Goal: Information Seeking & Learning: Learn about a topic

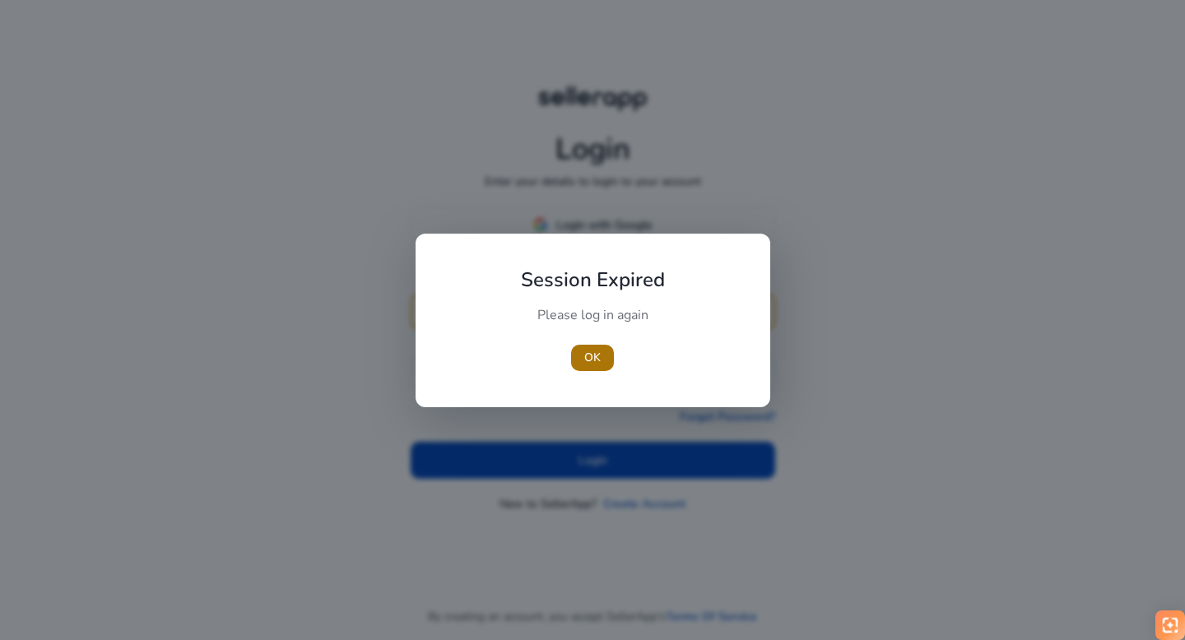
click at [575, 362] on span "button" at bounding box center [592, 357] width 43 height 39
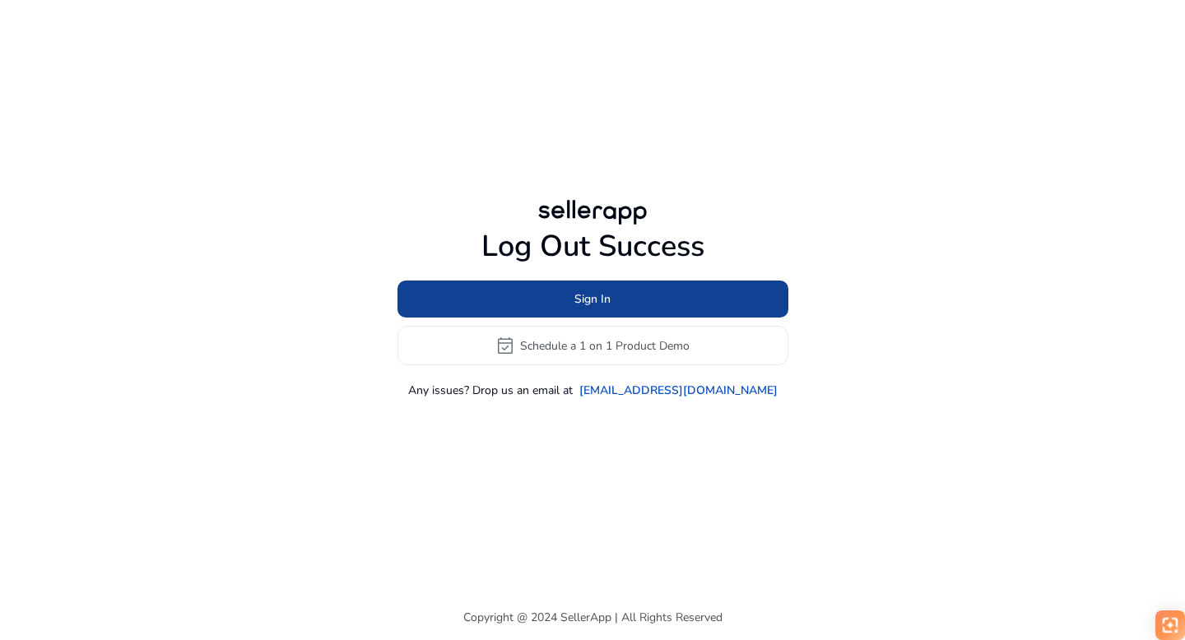
click at [573, 300] on span at bounding box center [592, 299] width 391 height 39
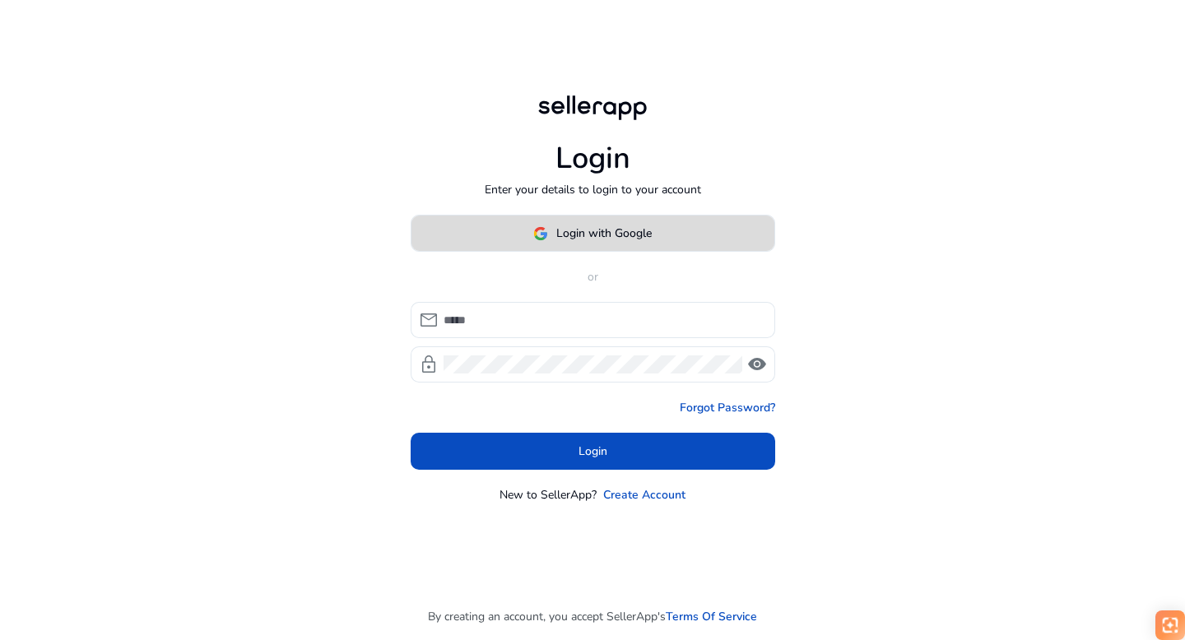
click at [569, 238] on span "Login with Google" at bounding box center [603, 233] width 95 height 17
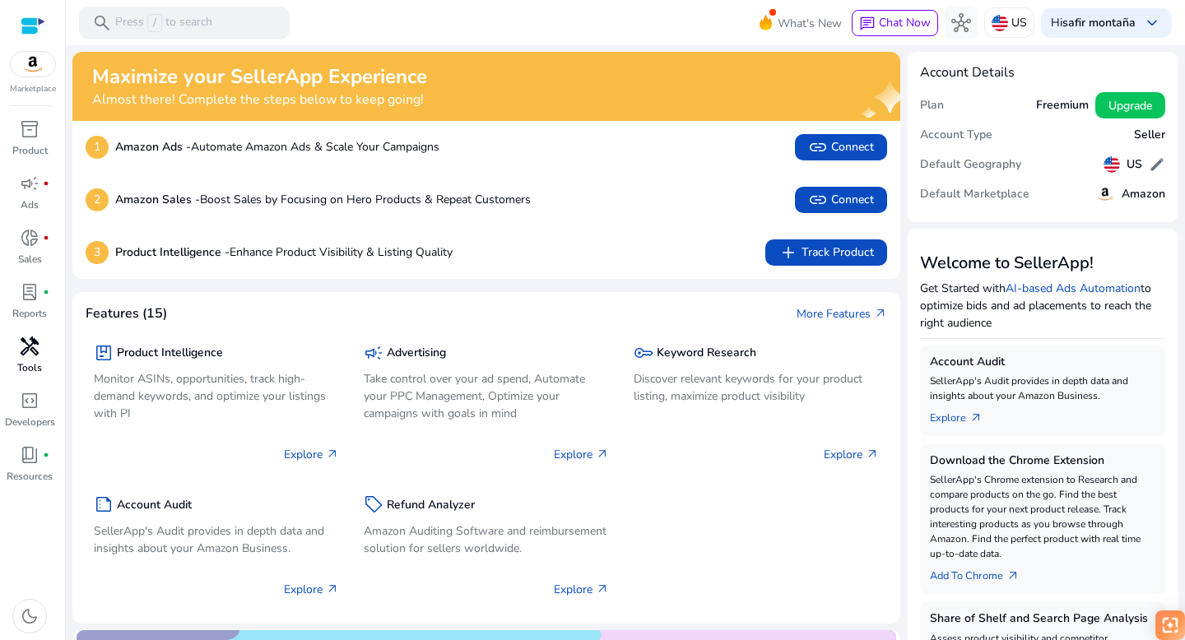
click at [31, 358] on div "handyman" at bounding box center [30, 346] width 46 height 26
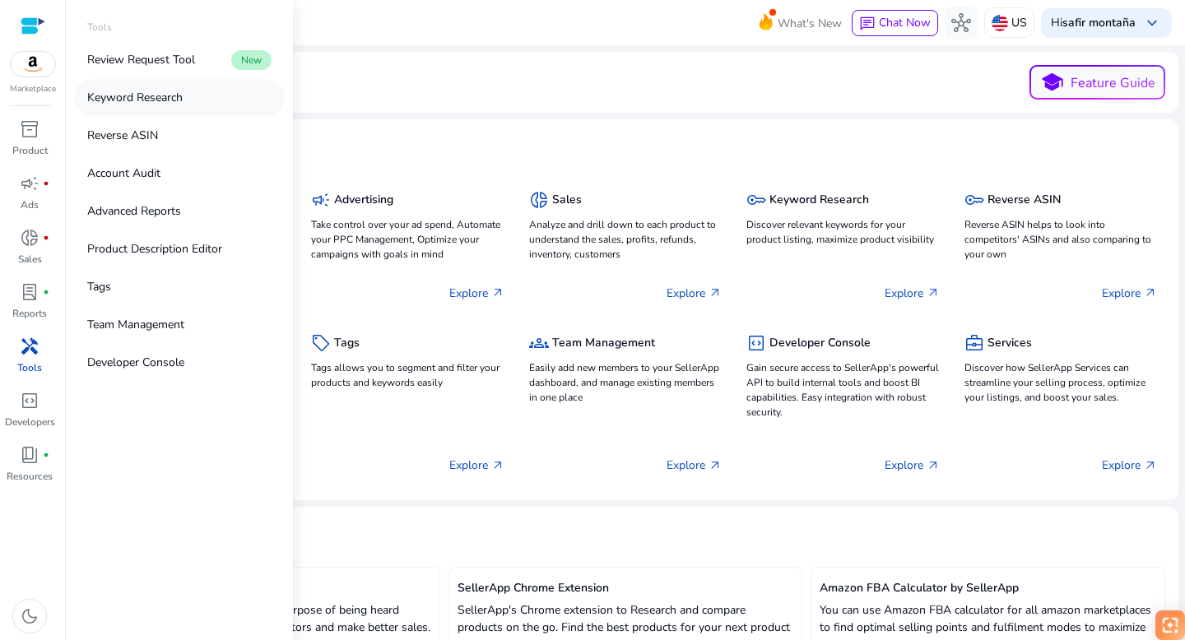
click at [154, 104] on p "Keyword Research" at bounding box center [134, 97] width 95 height 17
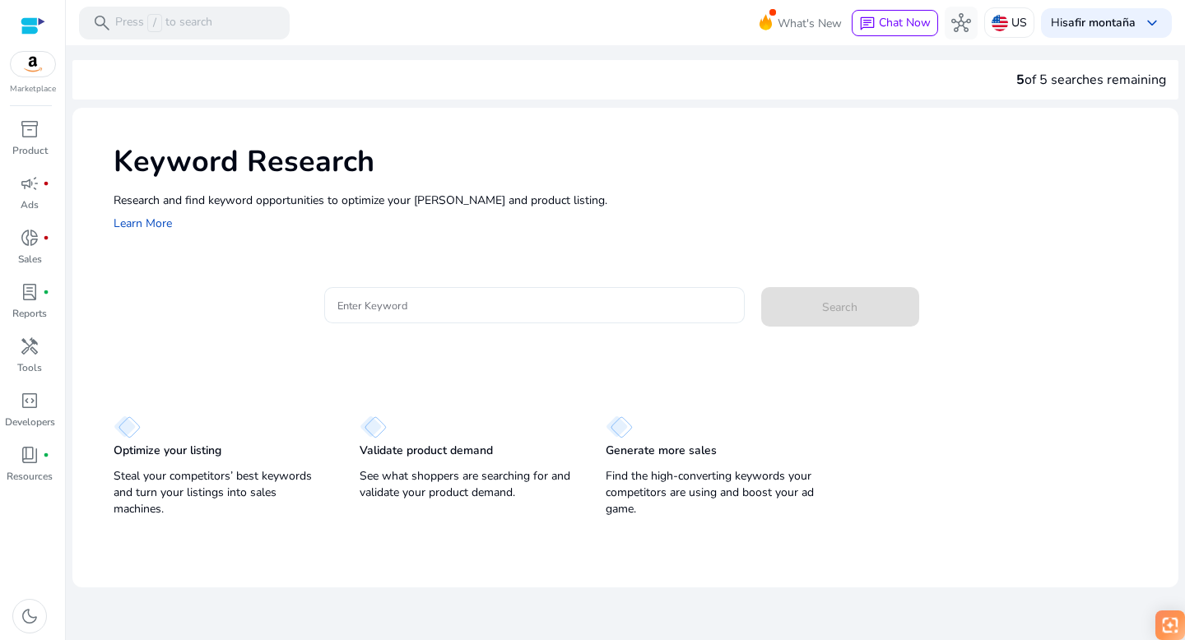
click at [425, 302] on input "Enter Keyword" at bounding box center [534, 305] width 394 height 18
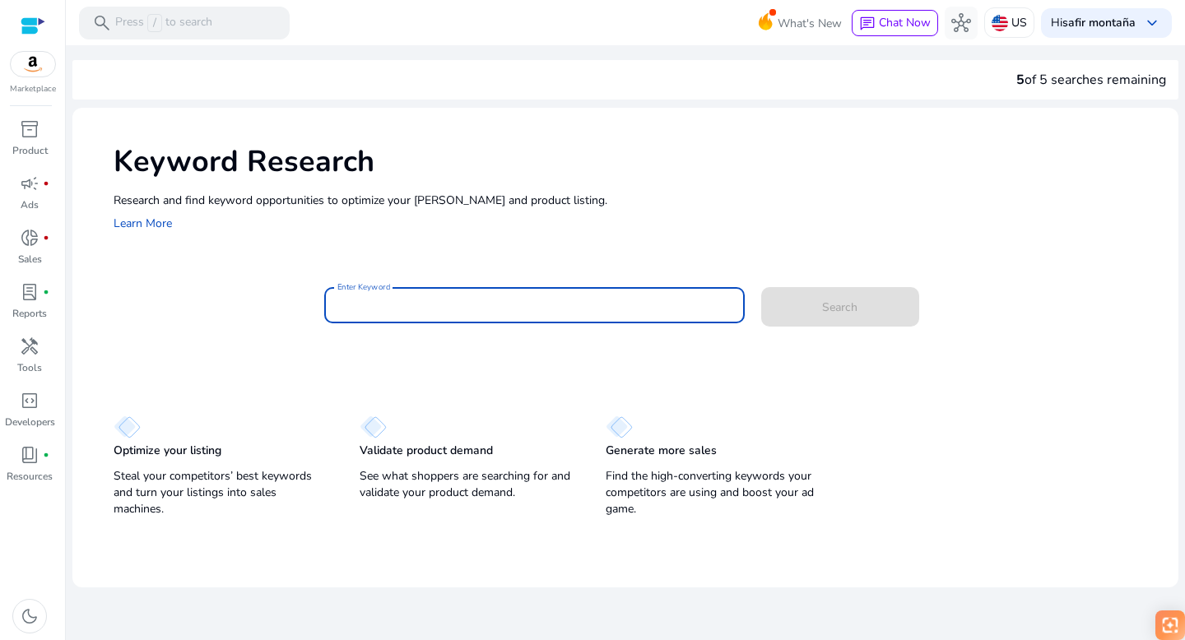
type input "*"
click at [839, 325] on span at bounding box center [840, 306] width 158 height 39
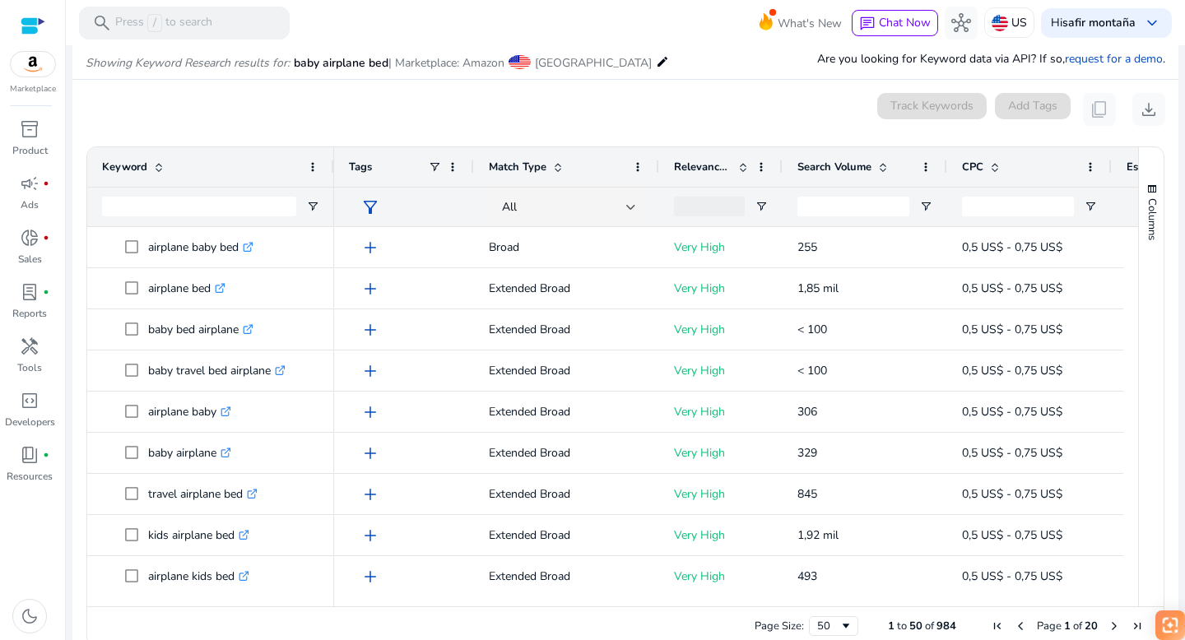
scroll to position [196, 0]
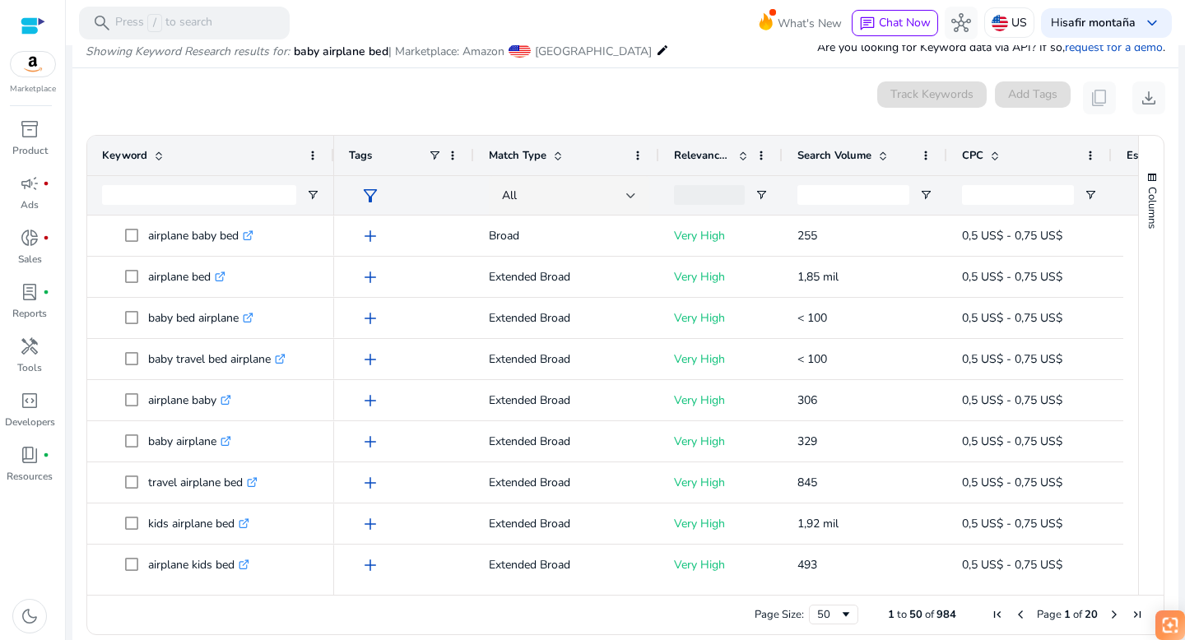
click at [885, 146] on div "Search Volume" at bounding box center [855, 155] width 117 height 31
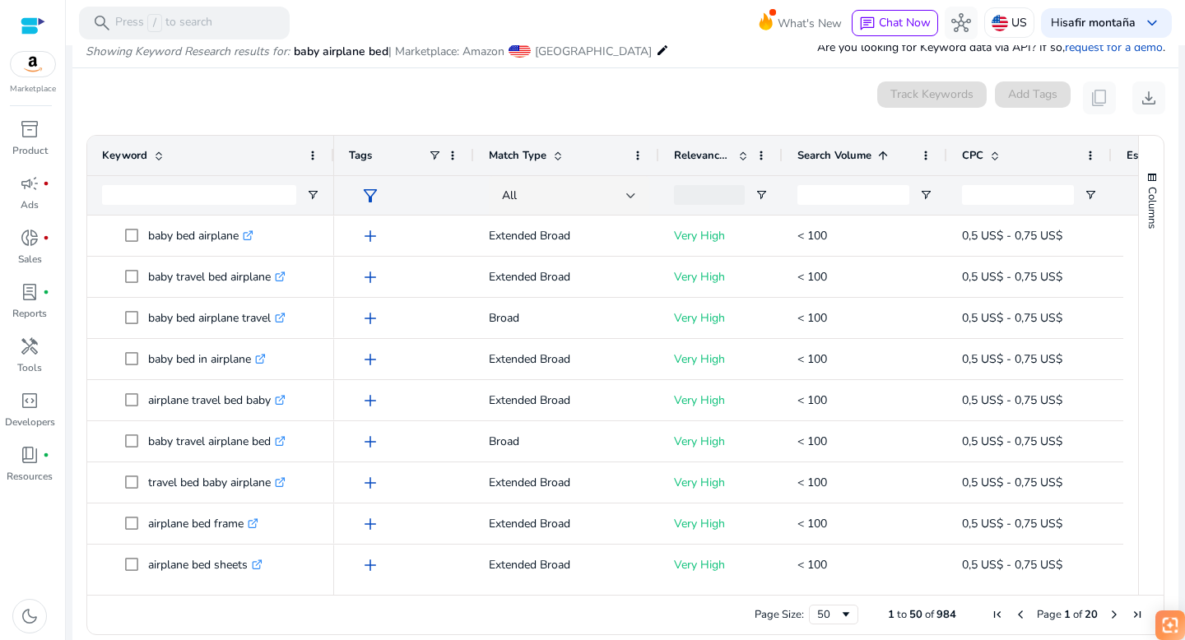
click at [885, 146] on div "Search Volume 1" at bounding box center [855, 155] width 117 height 31
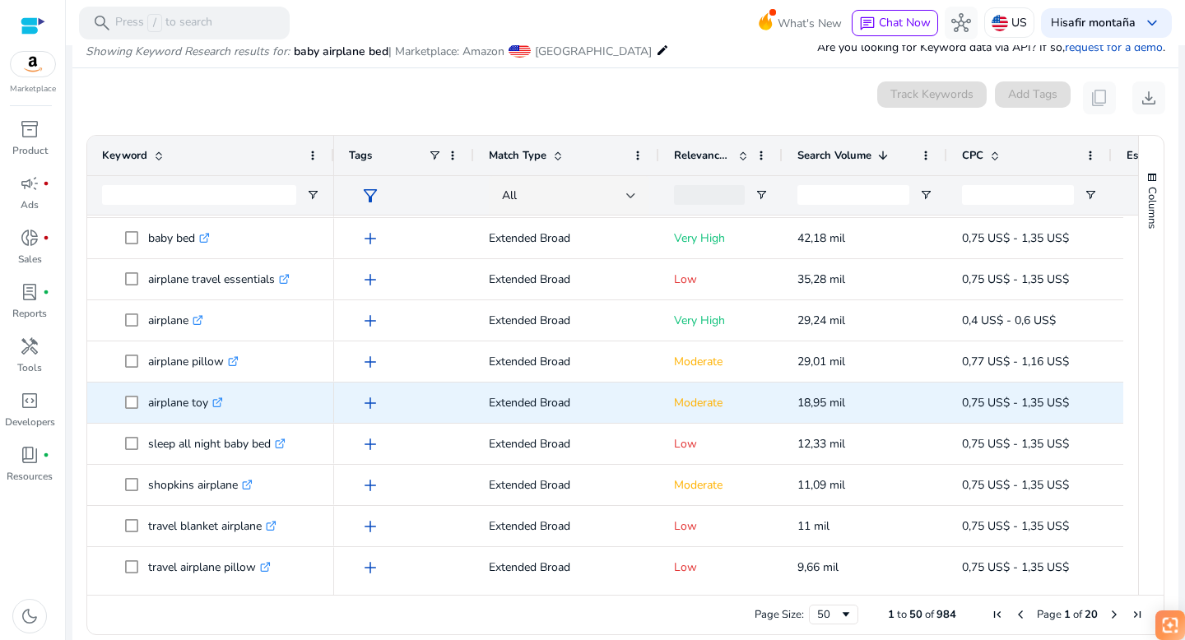
scroll to position [142, 0]
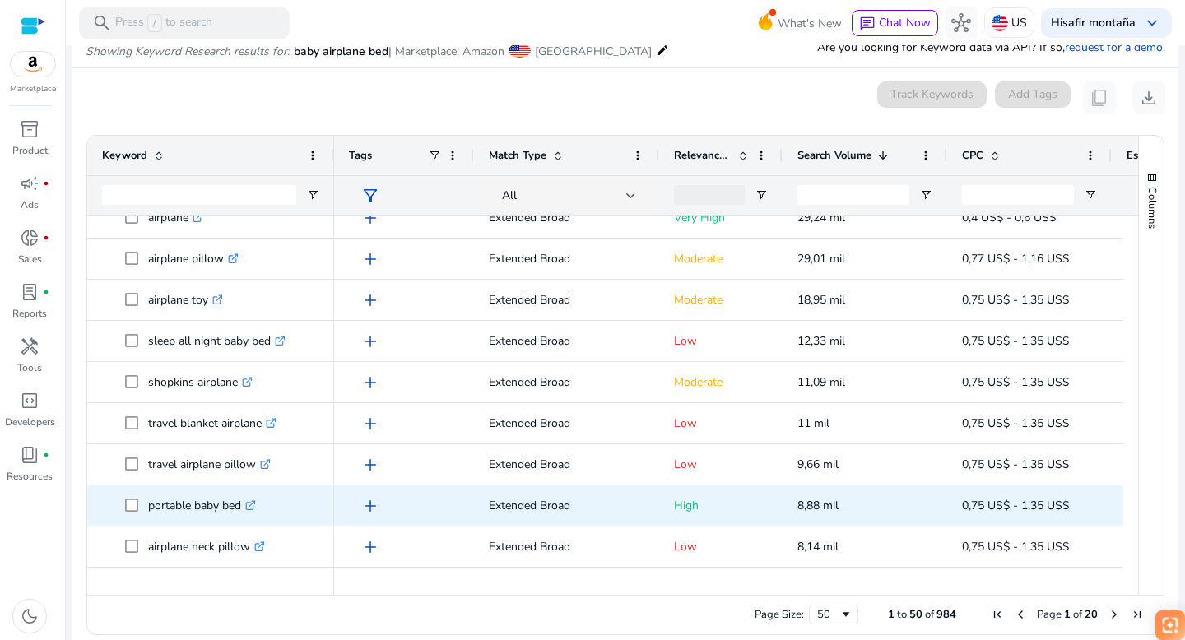
click at [253, 505] on icon ".st0{fill:#2c8af8}" at bounding box center [250, 505] width 11 height 11
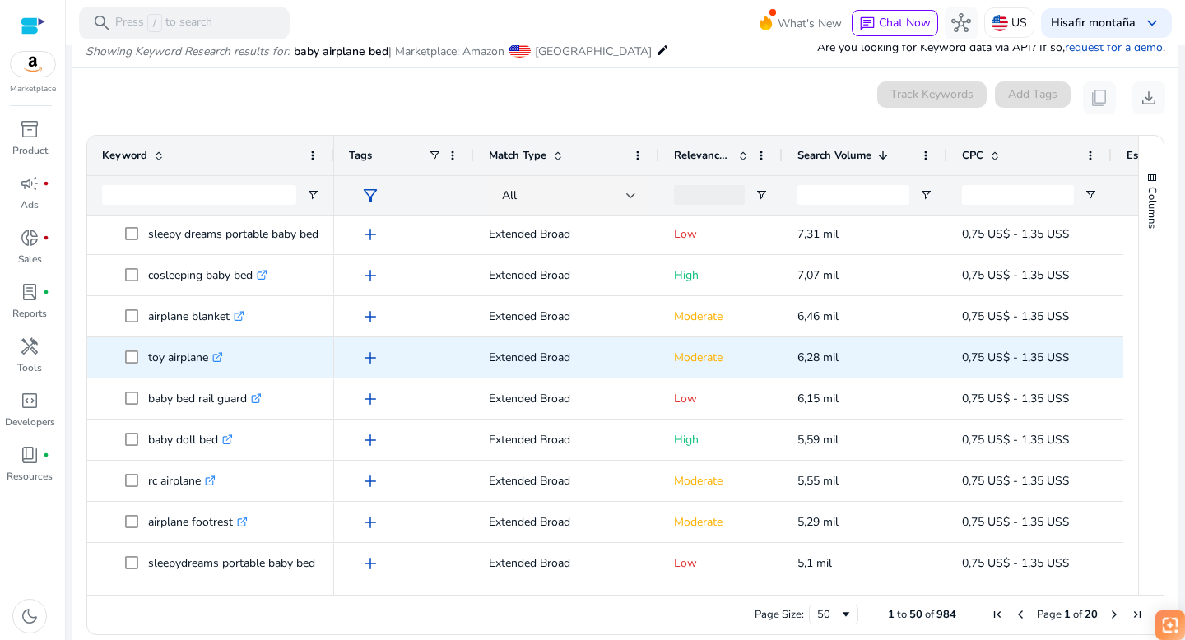
scroll to position [511, 0]
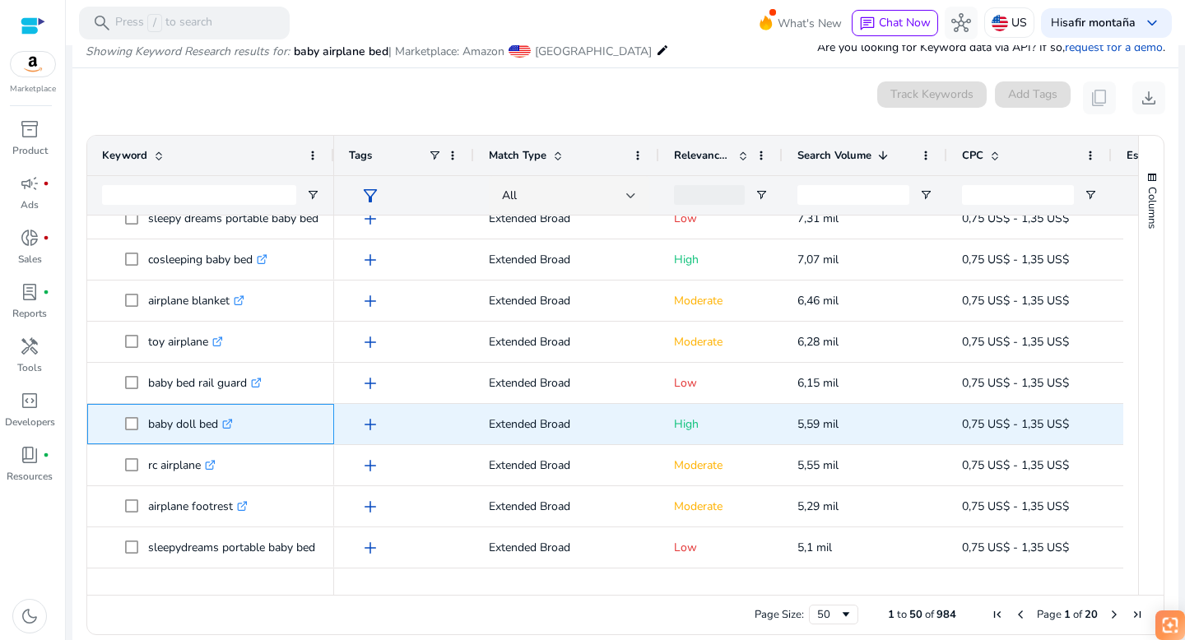
click at [228, 422] on icon ".st0{fill:#2c8af8}" at bounding box center [227, 424] width 11 height 11
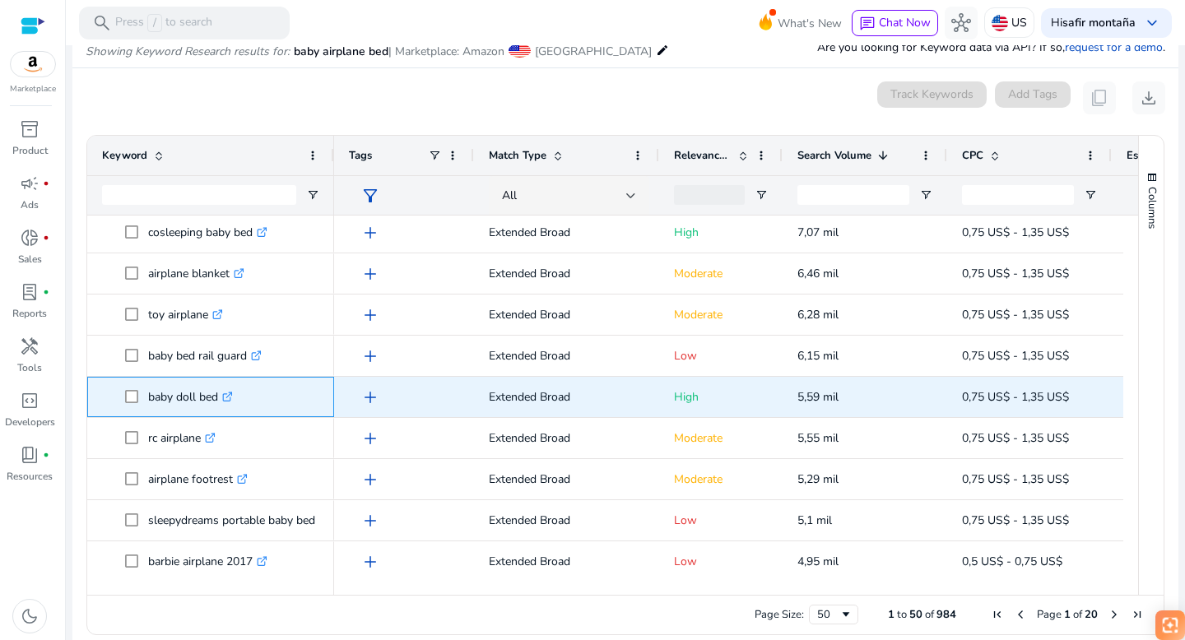
scroll to position [0, 0]
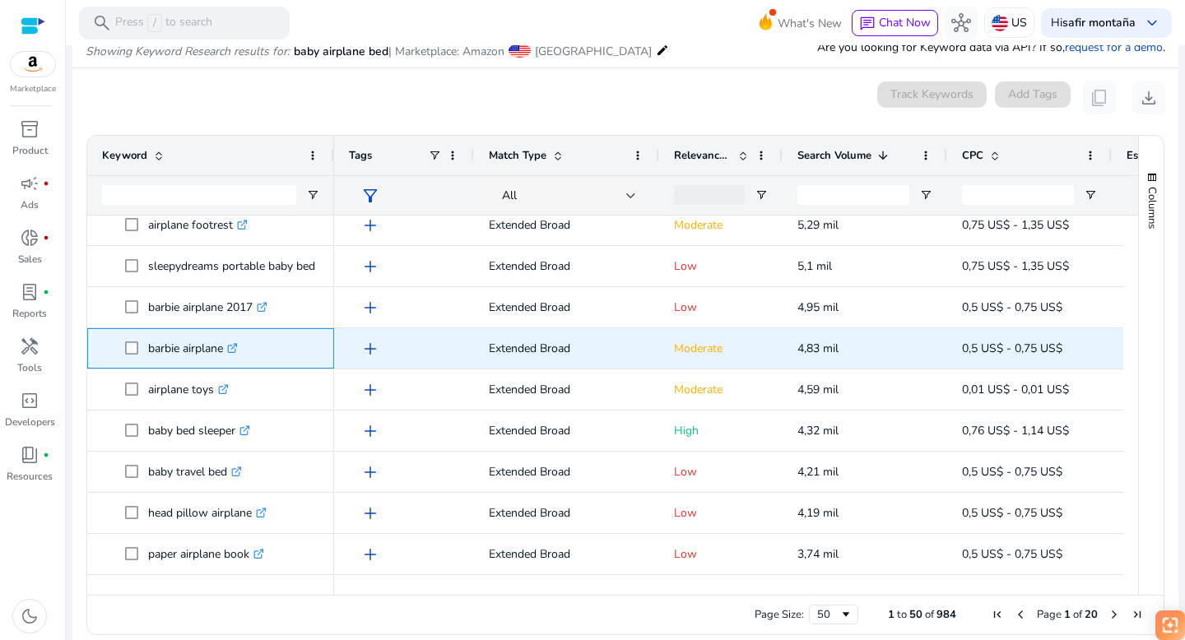
click at [236, 345] on icon ".st0{fill:#2c8af8}" at bounding box center [232, 348] width 11 height 11
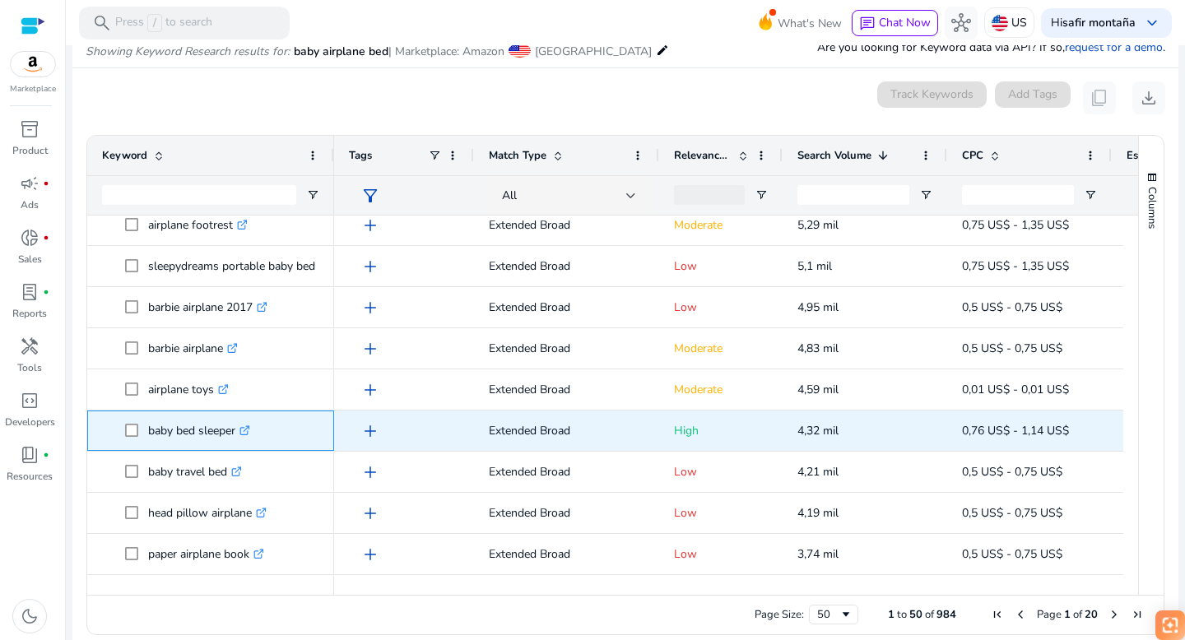
click at [249, 429] on icon at bounding box center [247, 428] width 6 height 6
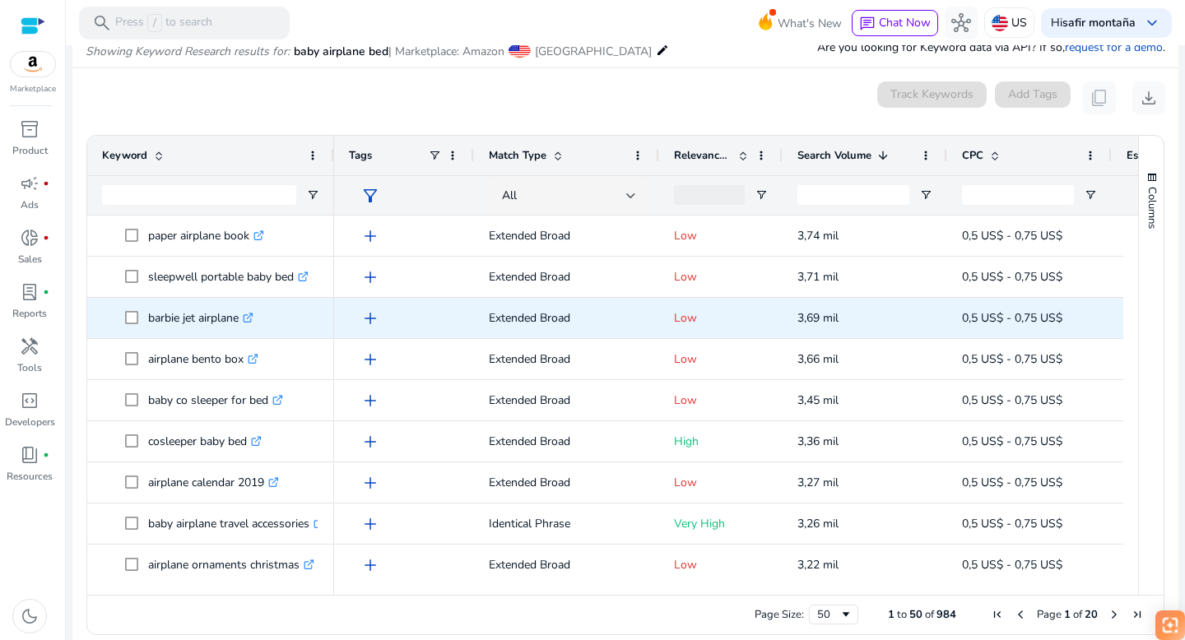
scroll to position [1112, 0]
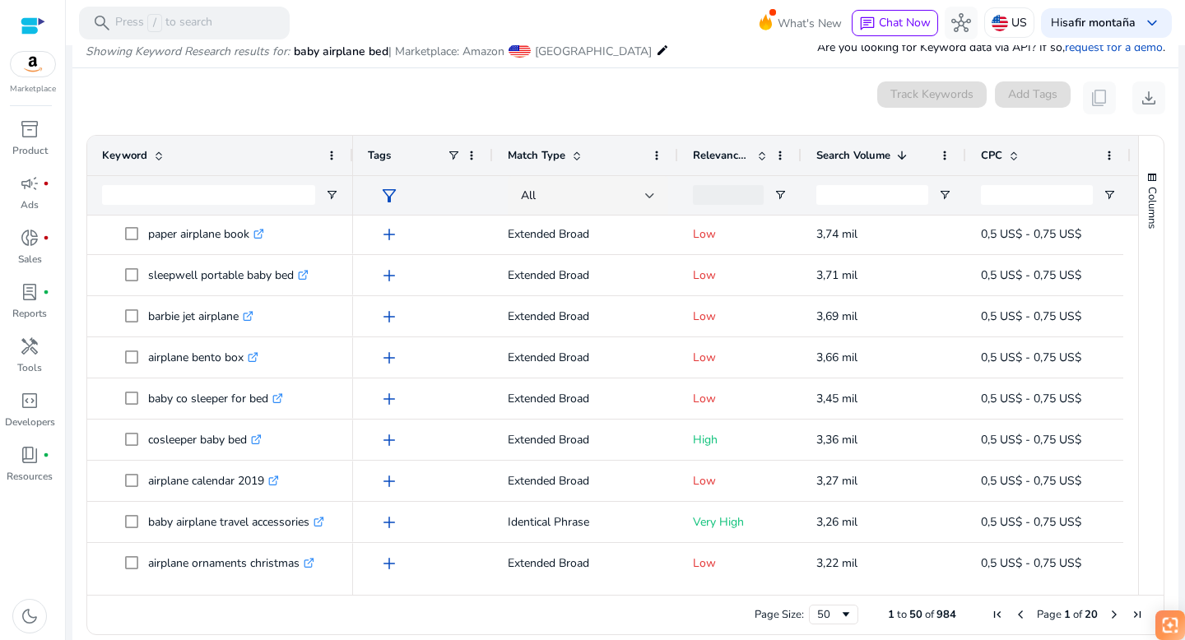
drag, startPoint x: 330, startPoint y: 160, endPoint x: 350, endPoint y: 157, distance: 20.0
click at [350, 157] on div at bounding box center [352, 155] width 7 height 39
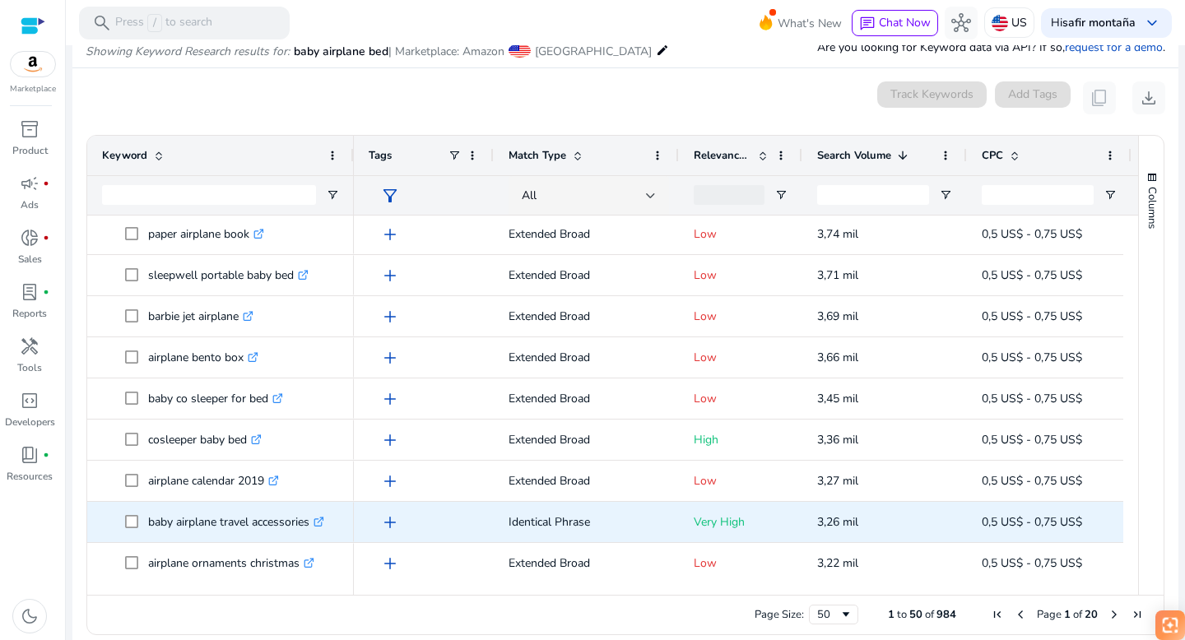
click at [324, 521] on icon ".st0{fill:#2c8af8}" at bounding box center [319, 522] width 11 height 11
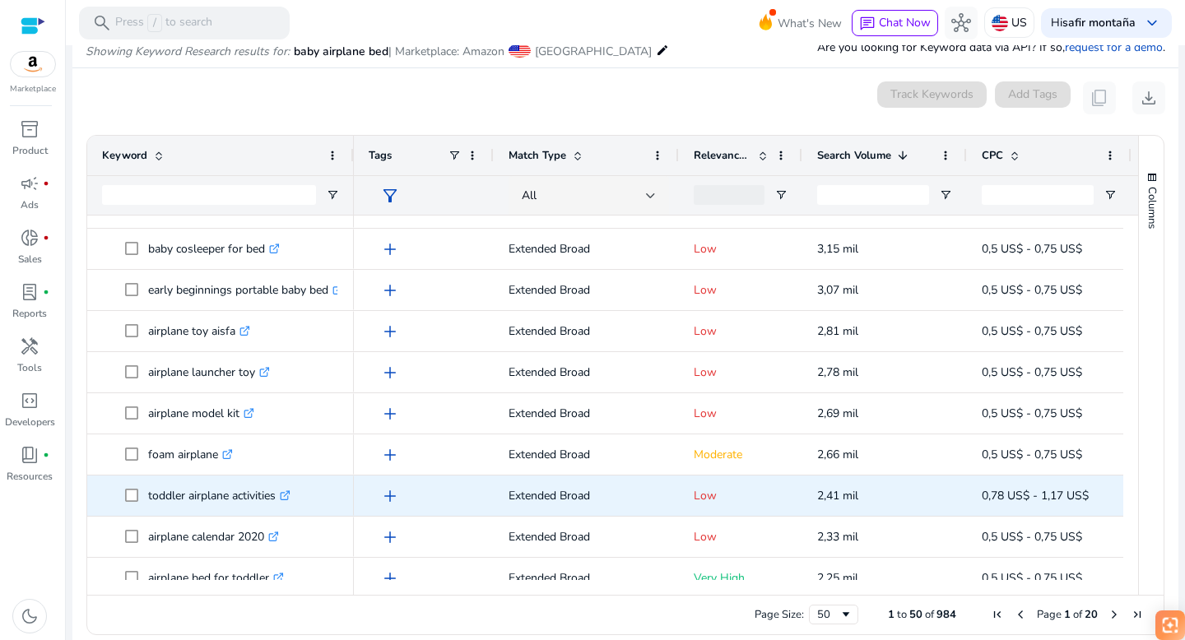
scroll to position [1532, 0]
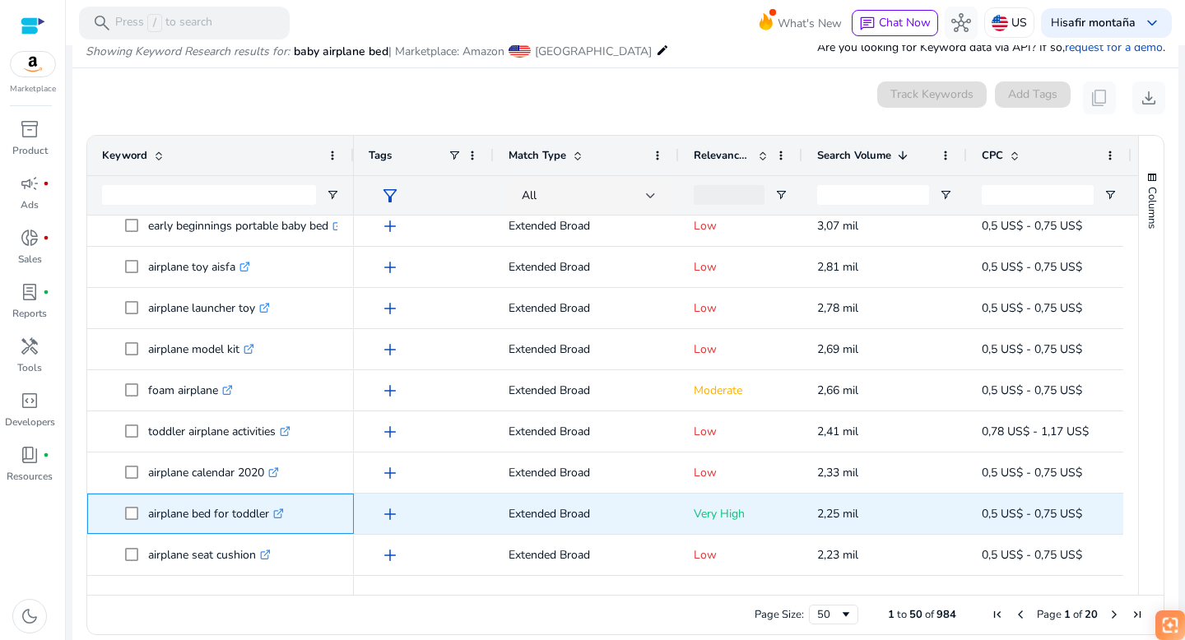
click at [281, 512] on icon ".st0{fill:#2c8af8}" at bounding box center [278, 514] width 11 height 11
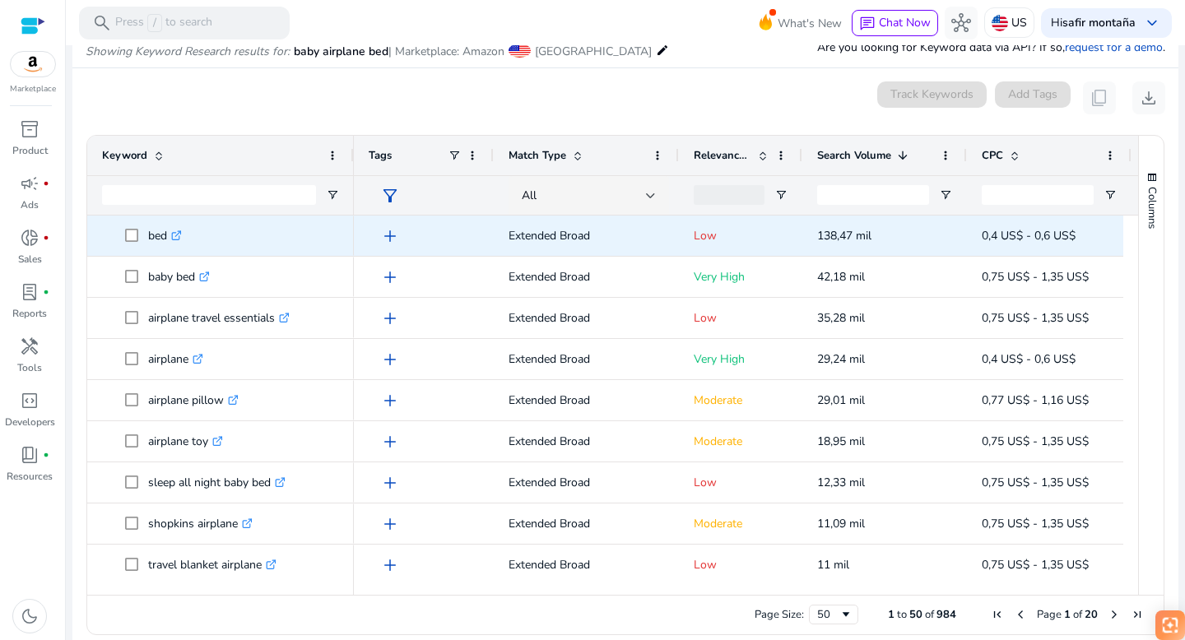
scroll to position [0, 0]
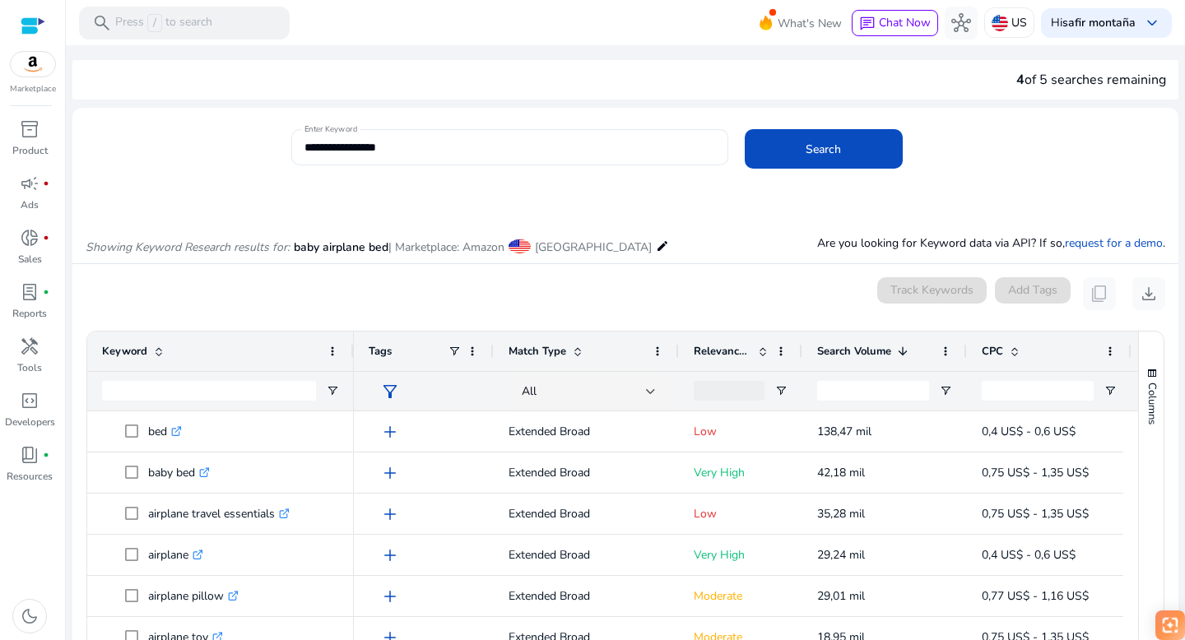
click at [380, 147] on input "**********" at bounding box center [509, 147] width 411 height 18
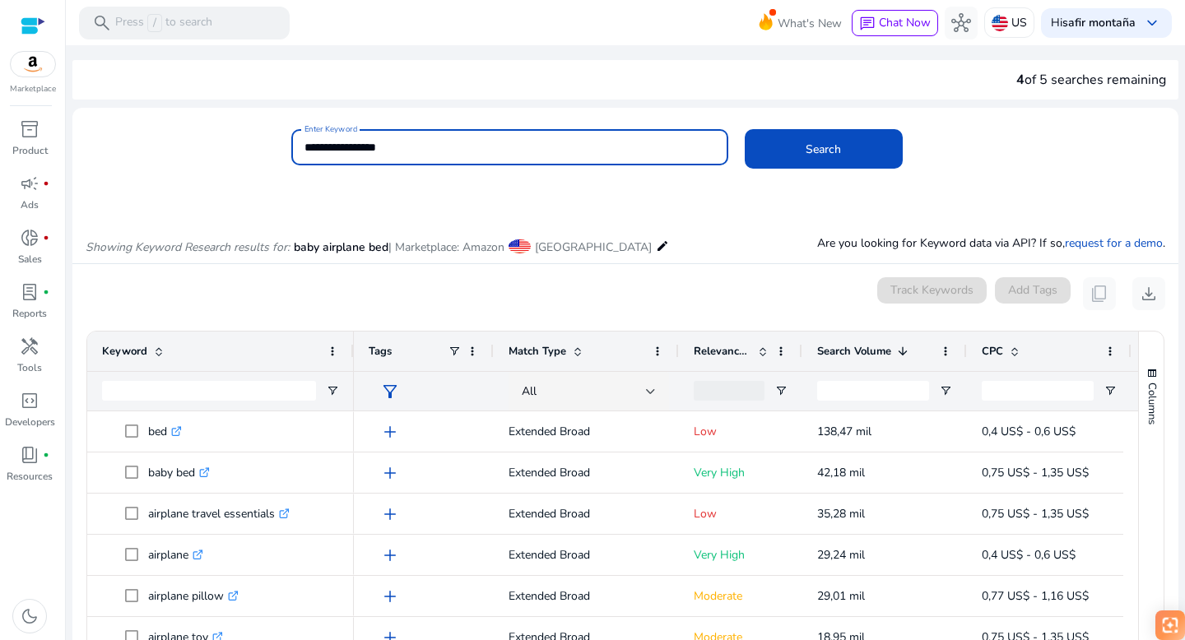
click at [380, 147] on input "**********" at bounding box center [509, 147] width 411 height 18
paste input "**********"
type input "**********"
click at [830, 155] on span "Search" at bounding box center [823, 149] width 35 height 17
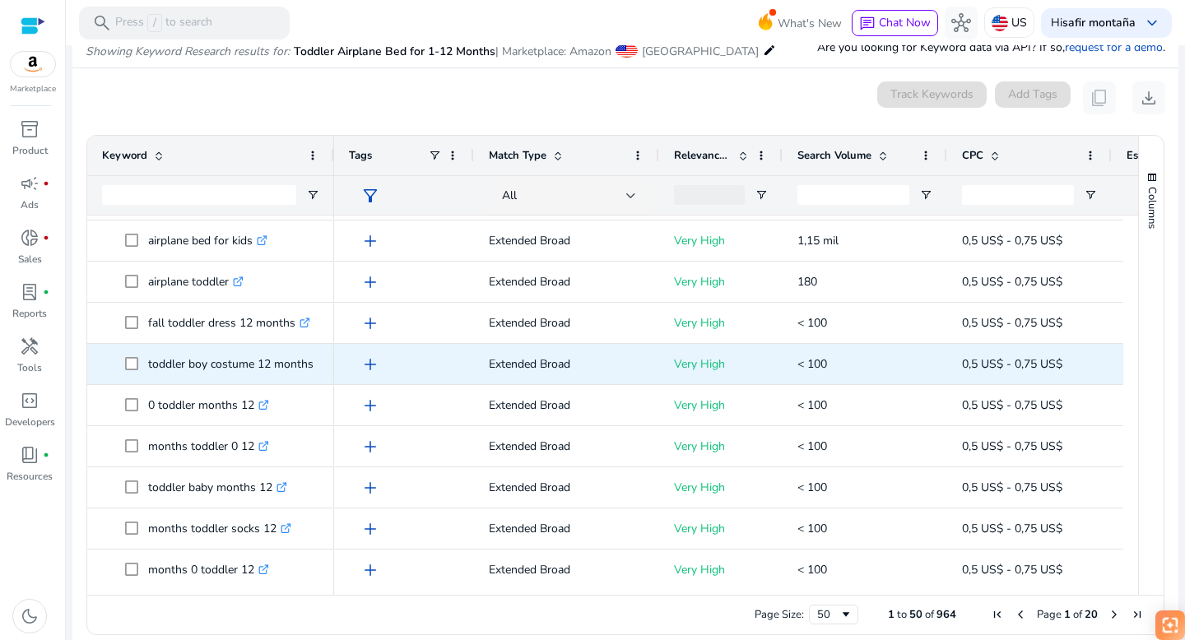
scroll to position [1494, 0]
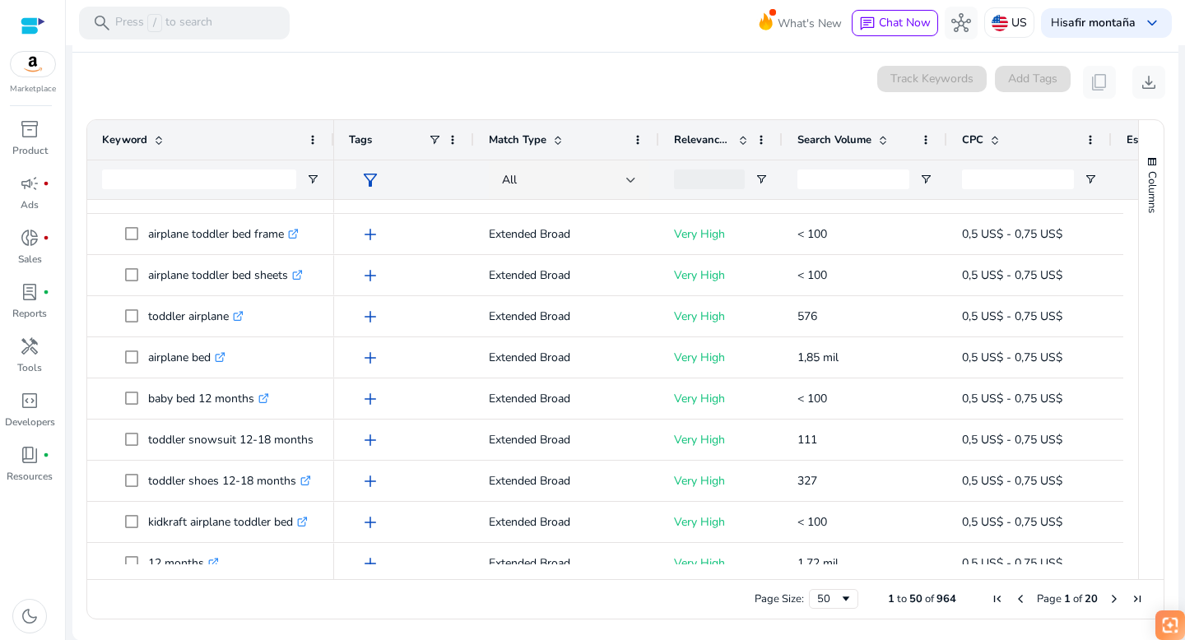
click at [1109, 598] on span "Next Page" at bounding box center [1114, 598] width 13 height 13
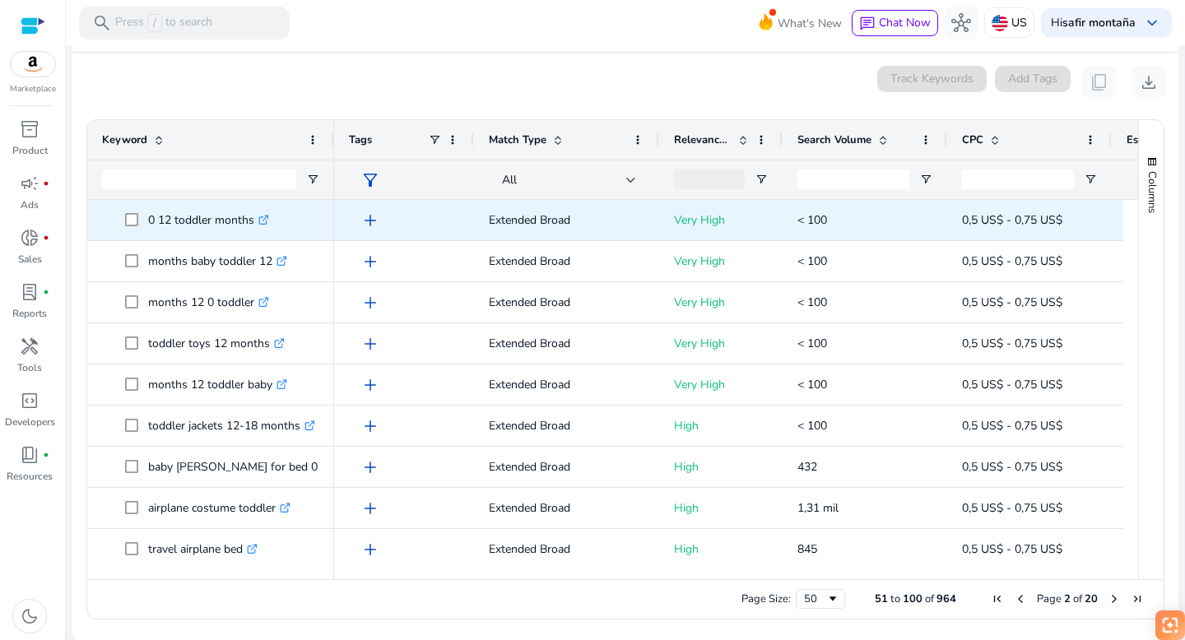
click at [267, 221] on icon ".st0{fill:#2c8af8}" at bounding box center [263, 220] width 11 height 11
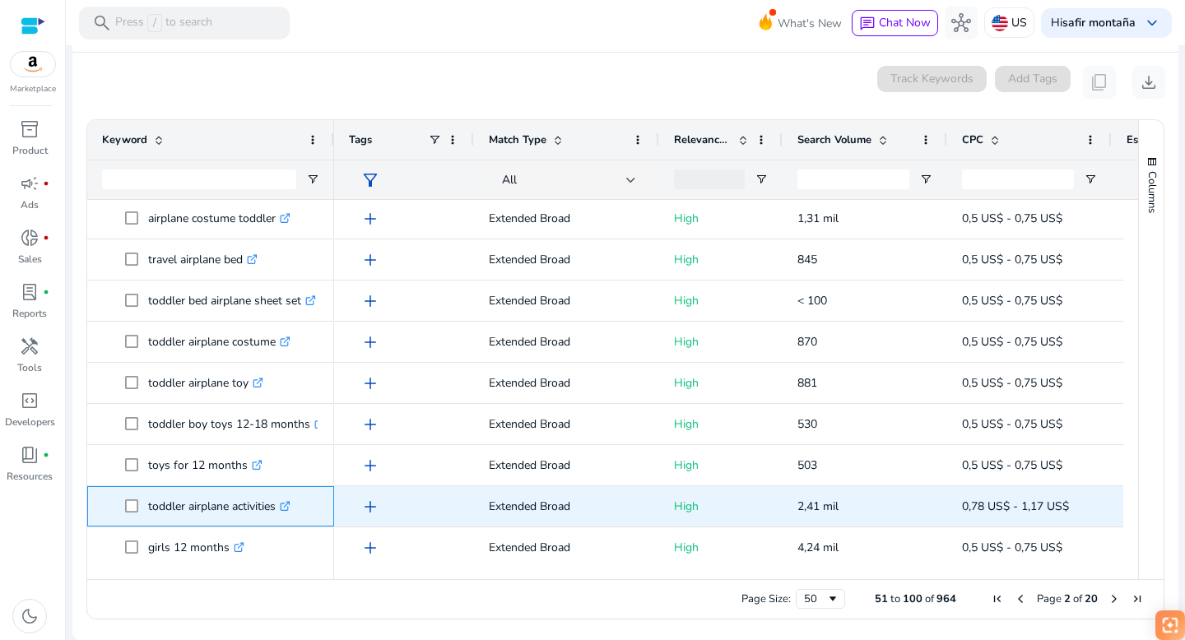
click at [290, 503] on icon ".st0{fill:#2c8af8}" at bounding box center [285, 506] width 11 height 11
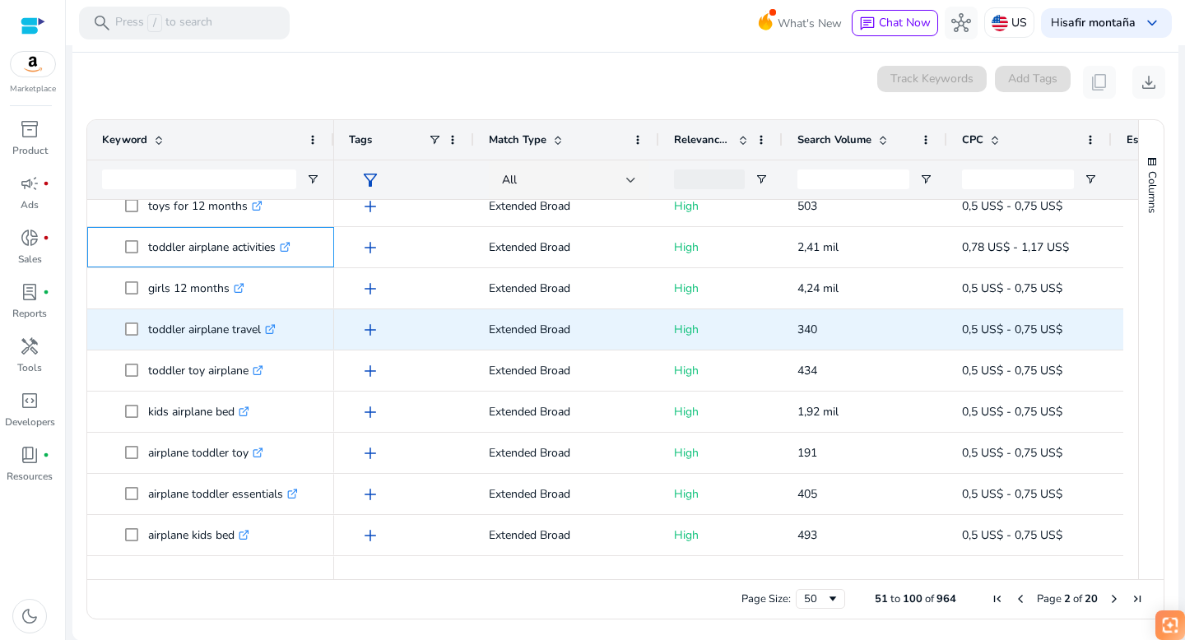
scroll to position [635, 0]
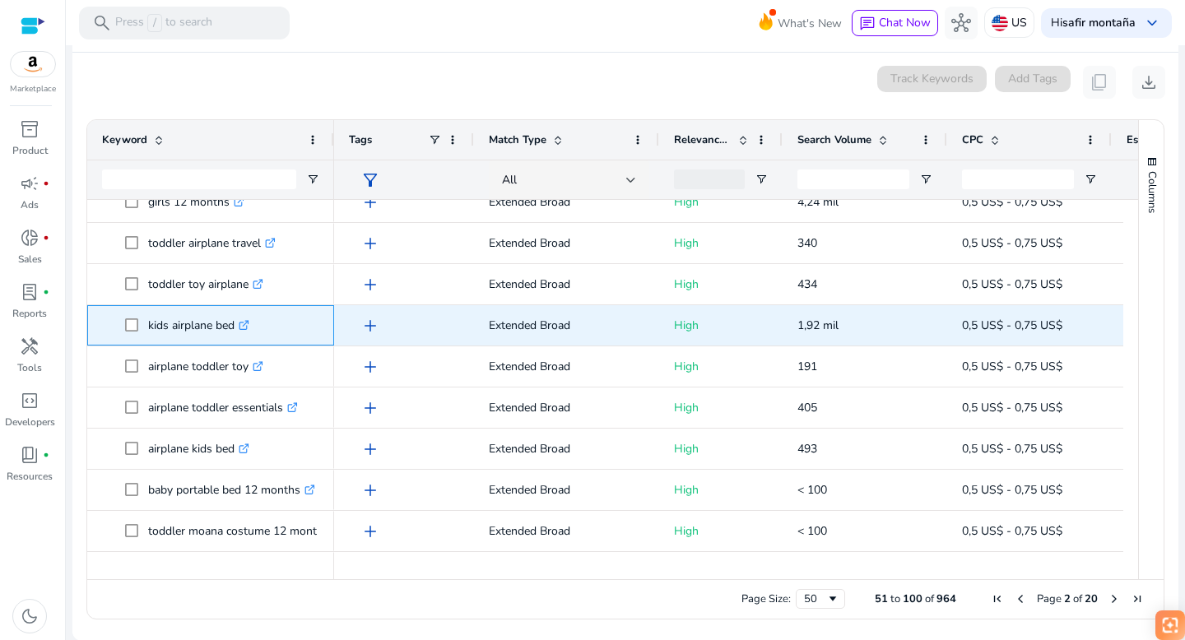
click at [248, 322] on icon ".st0{fill:#2c8af8}" at bounding box center [244, 325] width 11 height 11
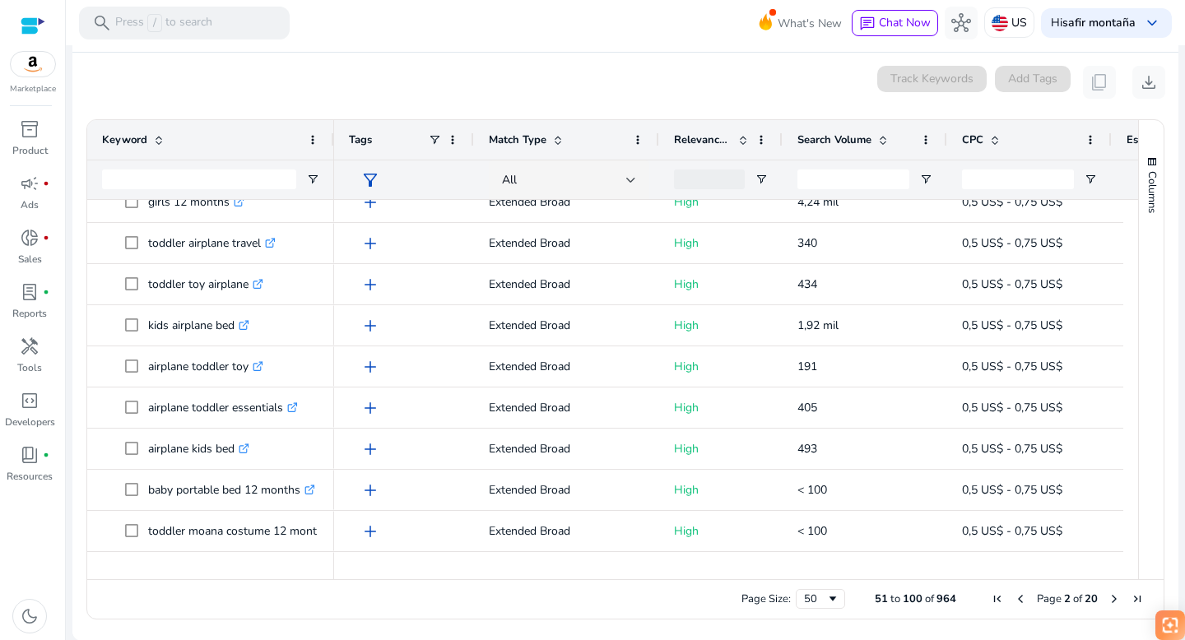
click at [467, 34] on mat-toolbar "search Press / to search What's New chat Chat Now hub US Hi safir montaña keybo…" at bounding box center [625, 22] width 1119 height 45
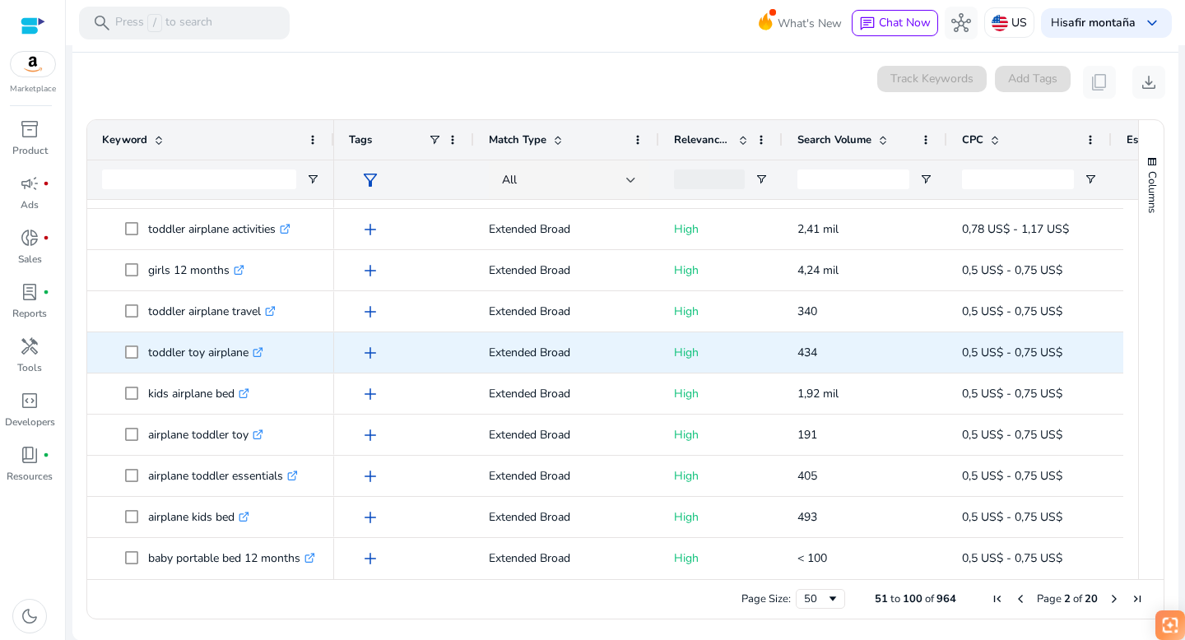
scroll to position [574, 0]
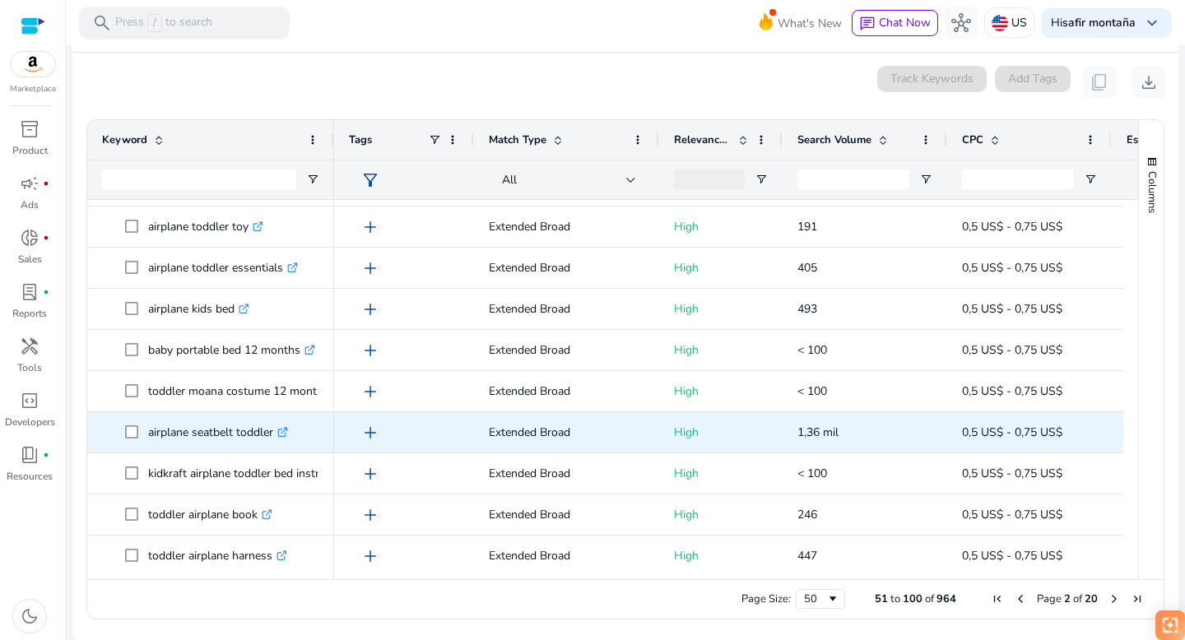
click at [287, 430] on icon ".st0{fill:#2c8af8}" at bounding box center [282, 432] width 11 height 11
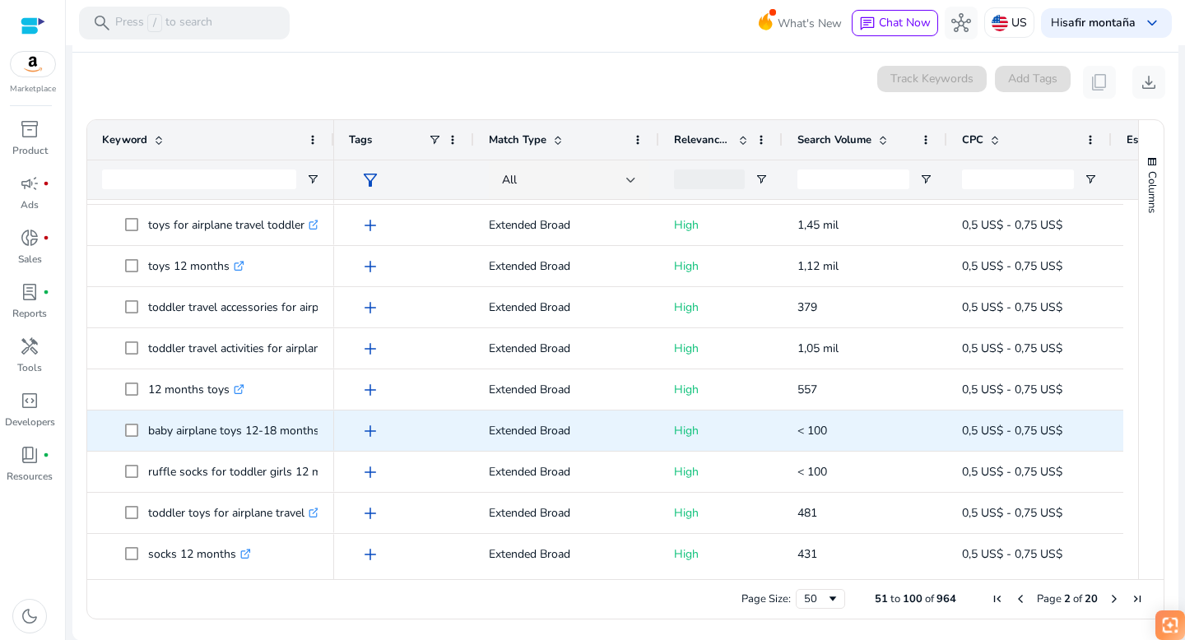
scroll to position [1687, 0]
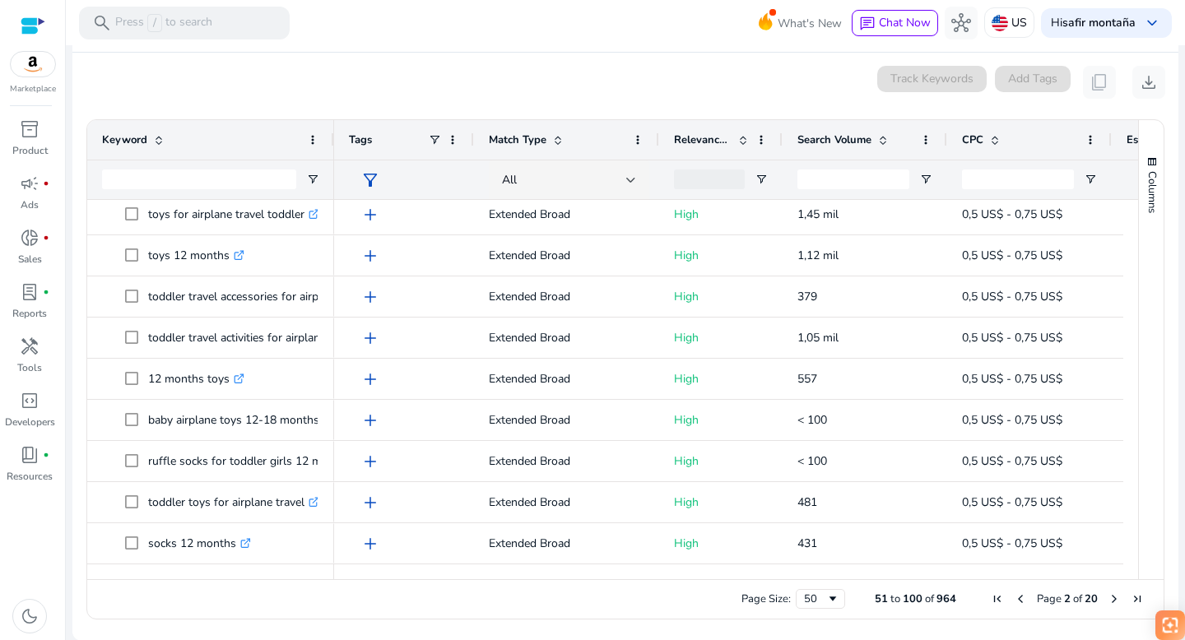
click at [1109, 597] on span "Next Page" at bounding box center [1114, 598] width 13 height 13
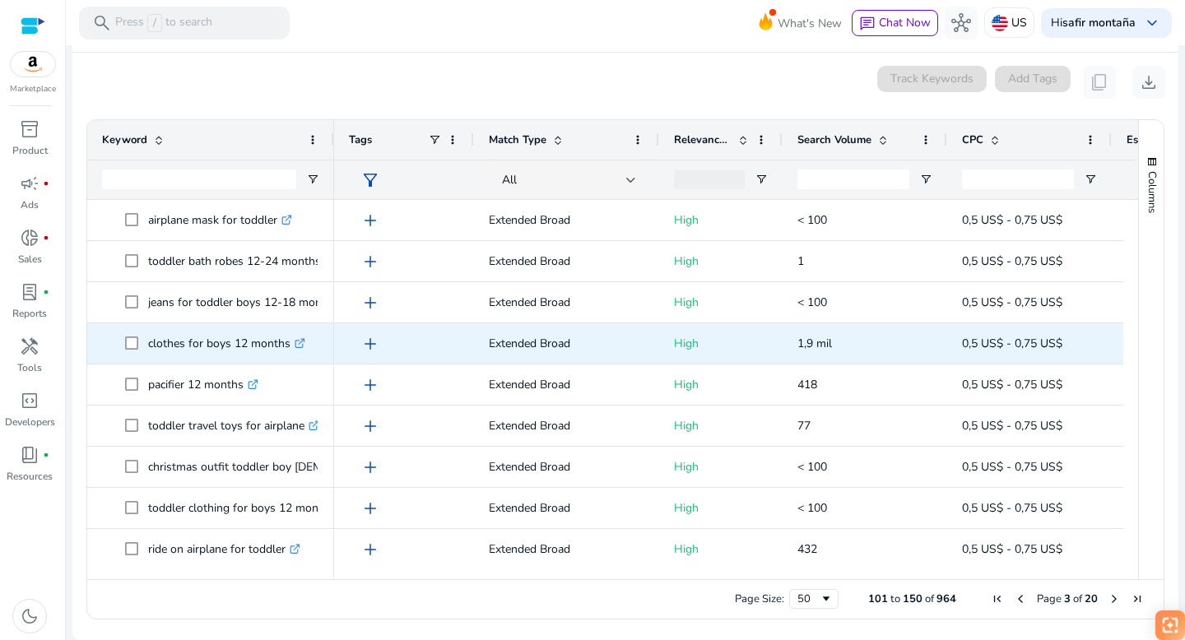
click at [299, 342] on icon ".st0{fill:#2c8af8}" at bounding box center [300, 343] width 11 height 11
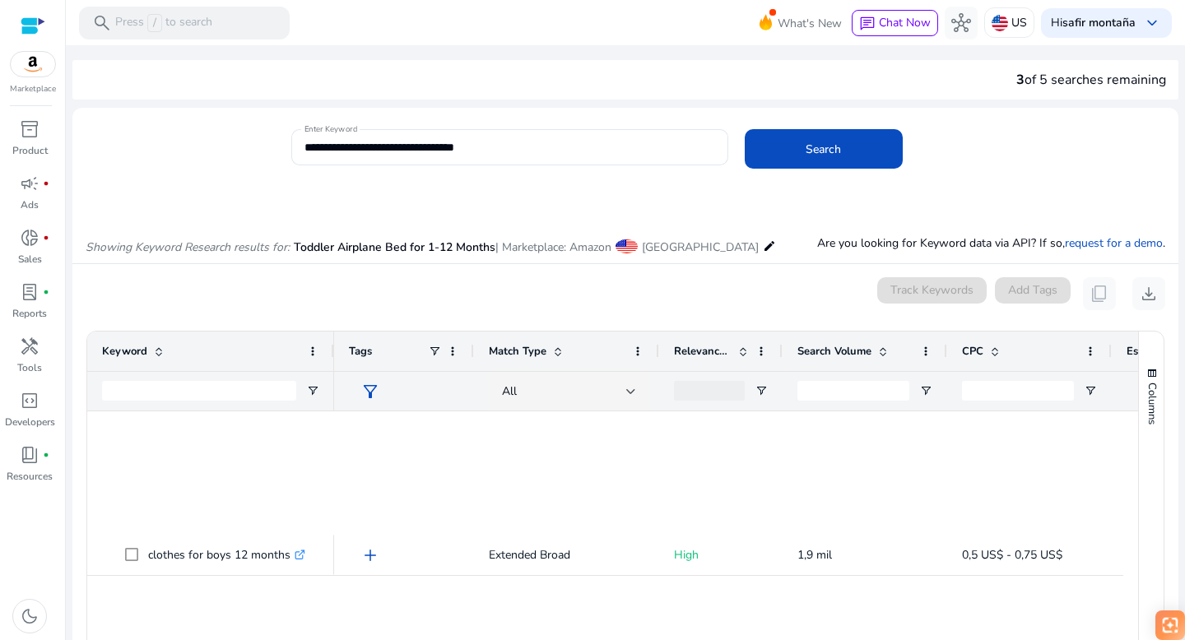
scroll to position [941, 0]
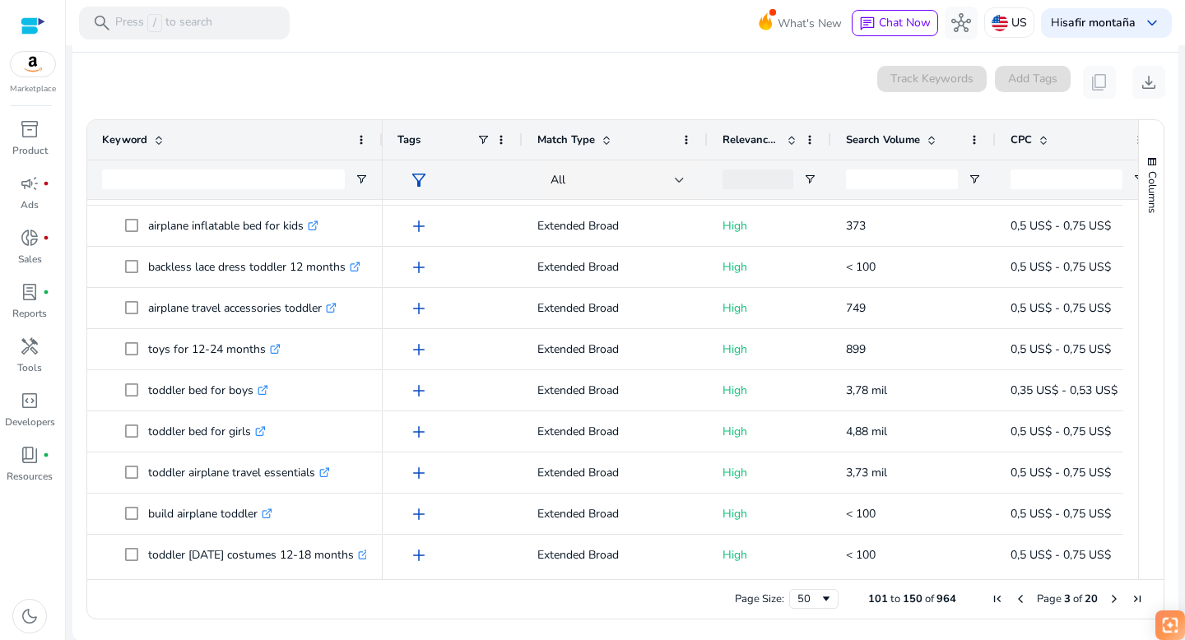
drag, startPoint x: 332, startPoint y: 129, endPoint x: 381, endPoint y: 131, distance: 48.6
click at [381, 131] on div at bounding box center [382, 139] width 7 height 39
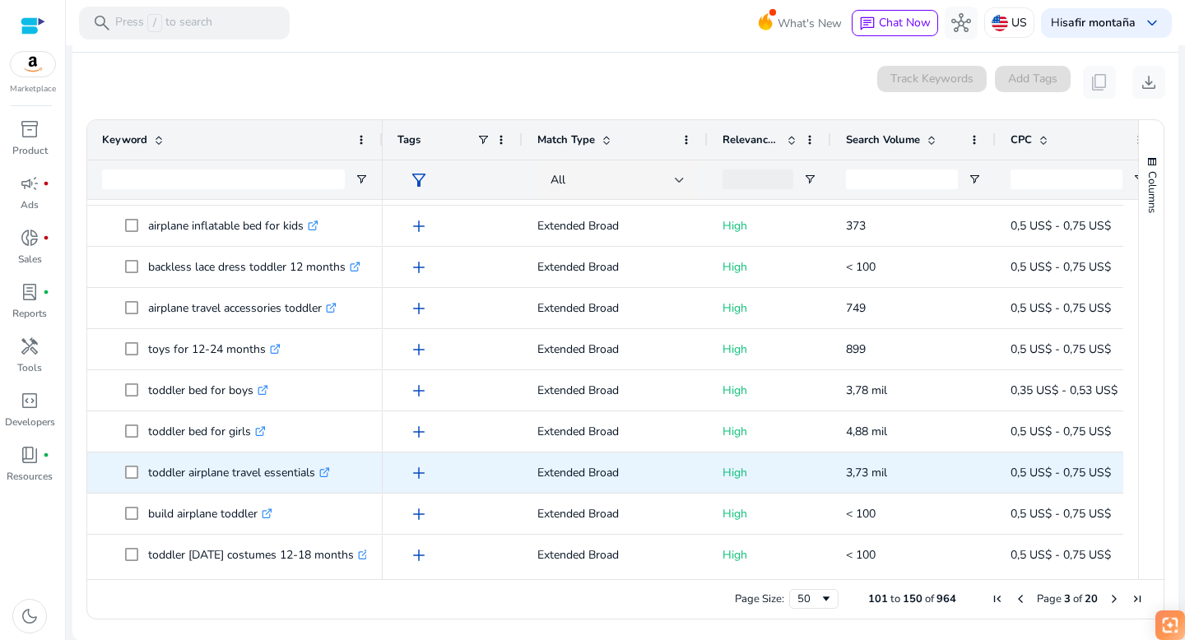
click at [330, 468] on icon ".st0{fill:#2c8af8}" at bounding box center [324, 472] width 11 height 11
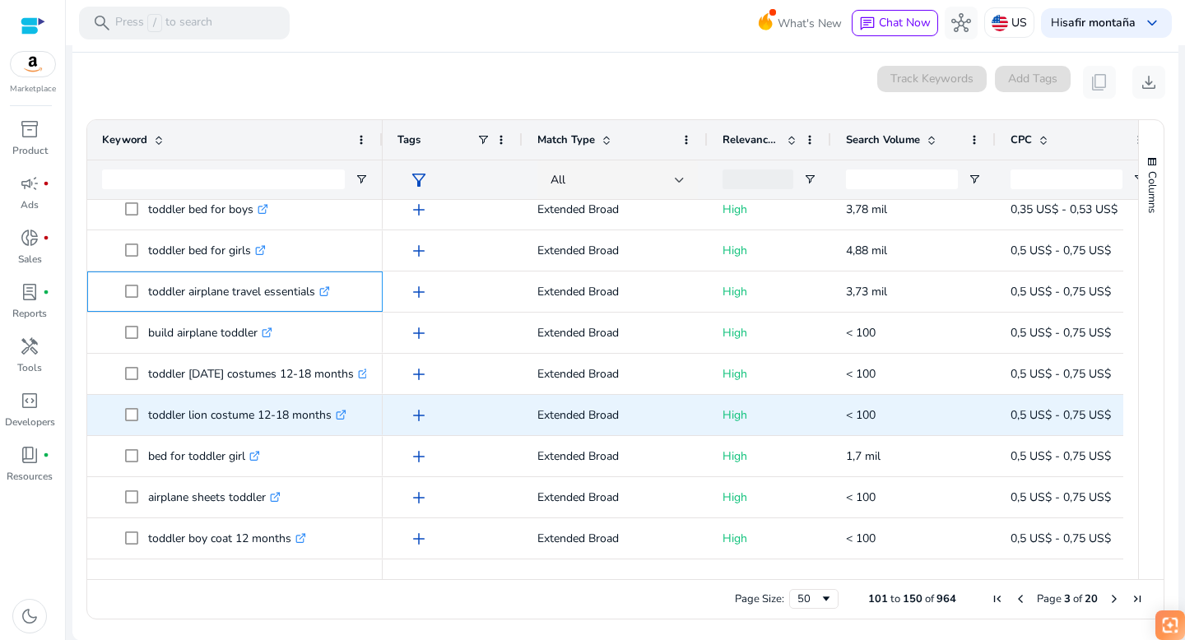
scroll to position [0, 0]
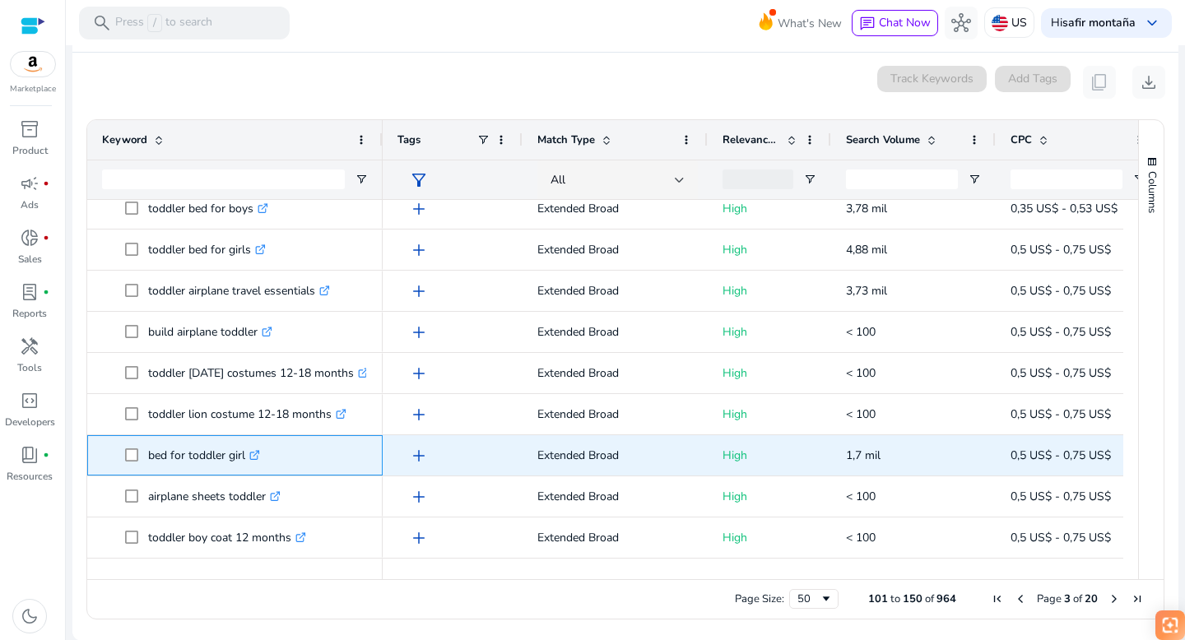
click at [256, 453] on icon ".st0{fill:#2c8af8}" at bounding box center [254, 455] width 11 height 11
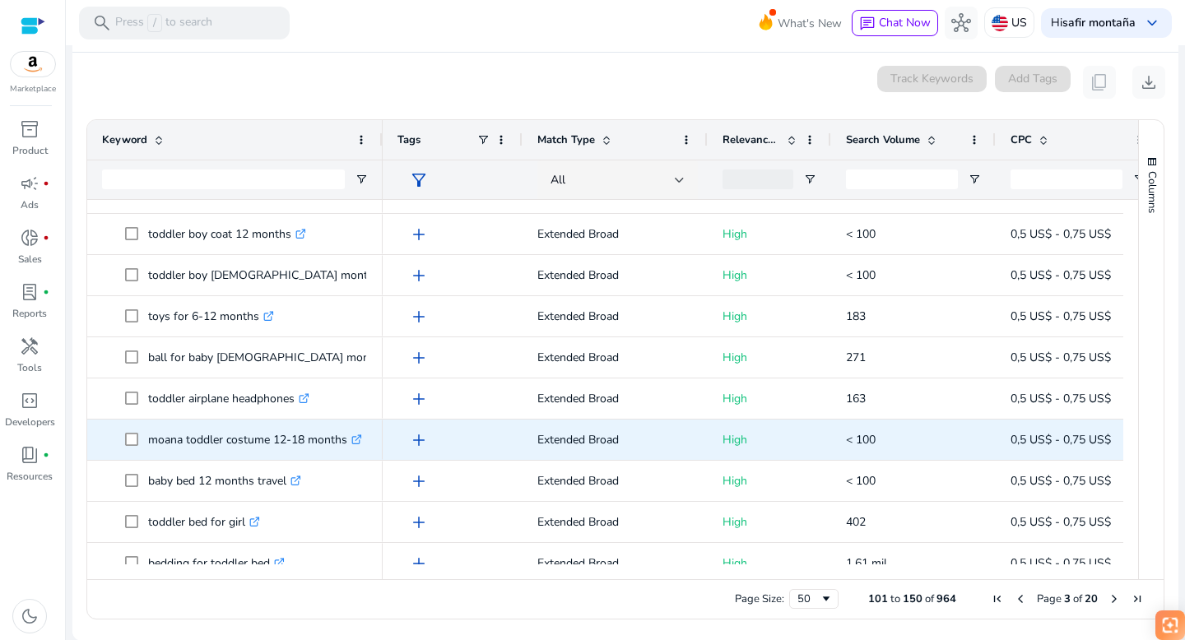
scroll to position [1523, 0]
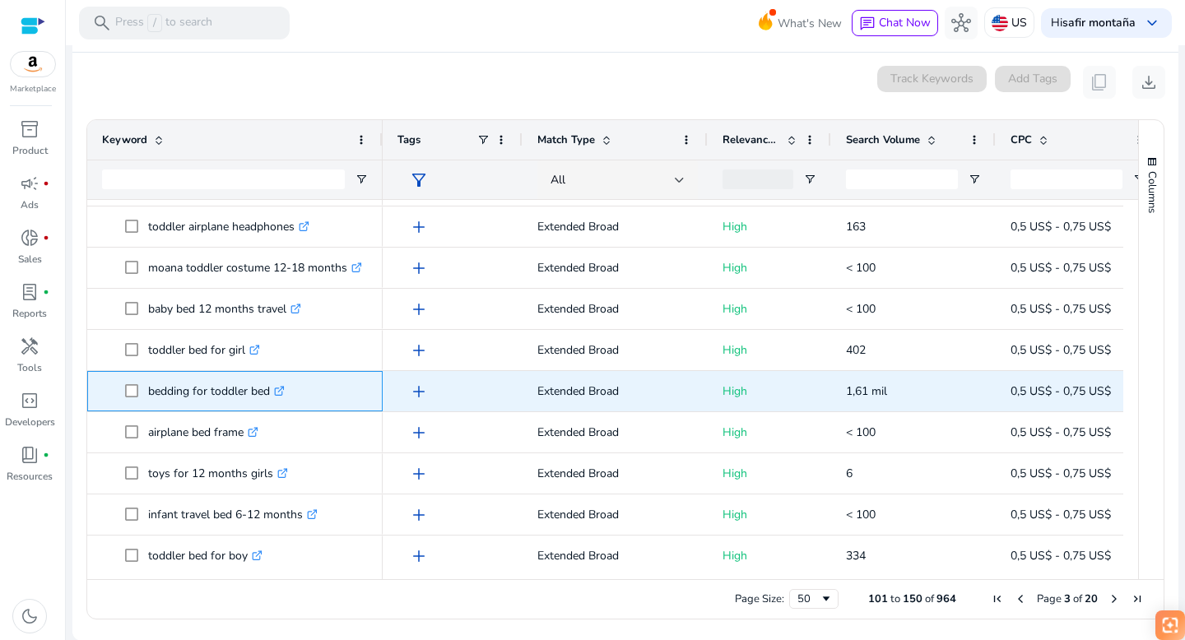
click at [285, 390] on icon ".st0{fill:#2c8af8}" at bounding box center [279, 391] width 11 height 11
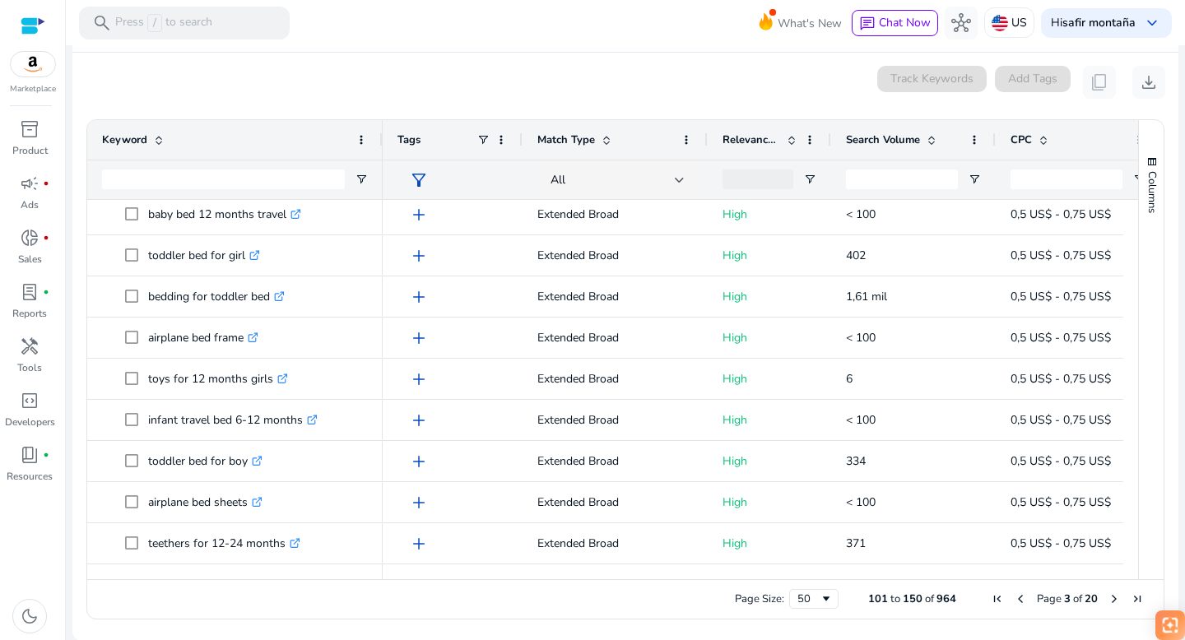
click at [1110, 597] on span "Next Page" at bounding box center [1114, 598] width 13 height 13
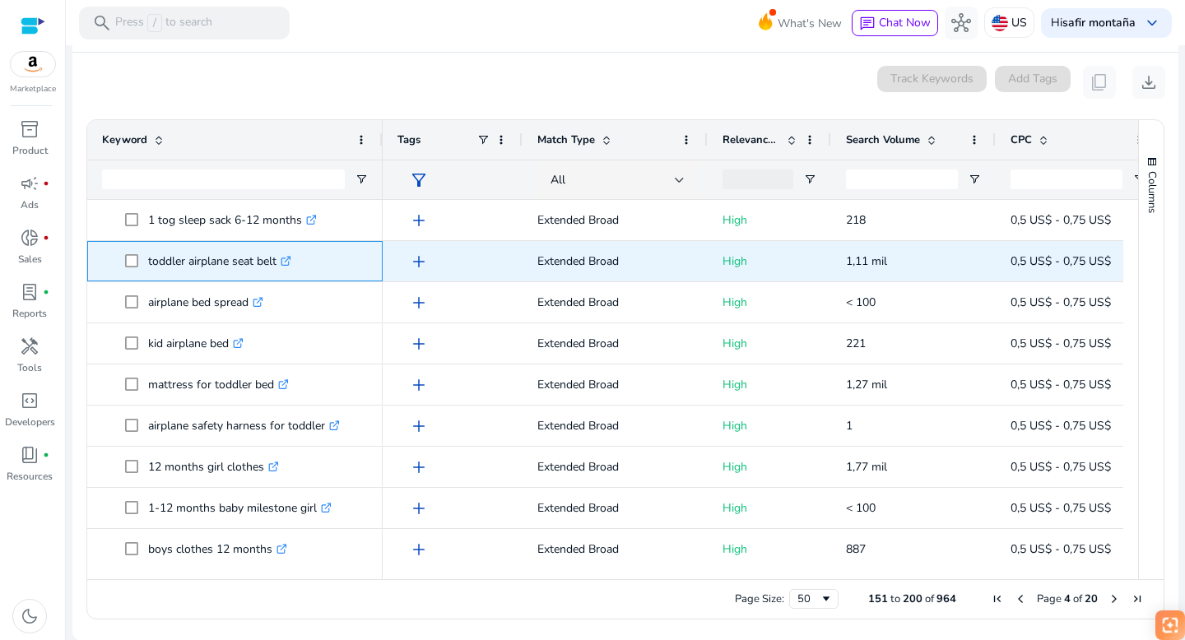
click at [289, 258] on icon at bounding box center [285, 262] width 8 height 8
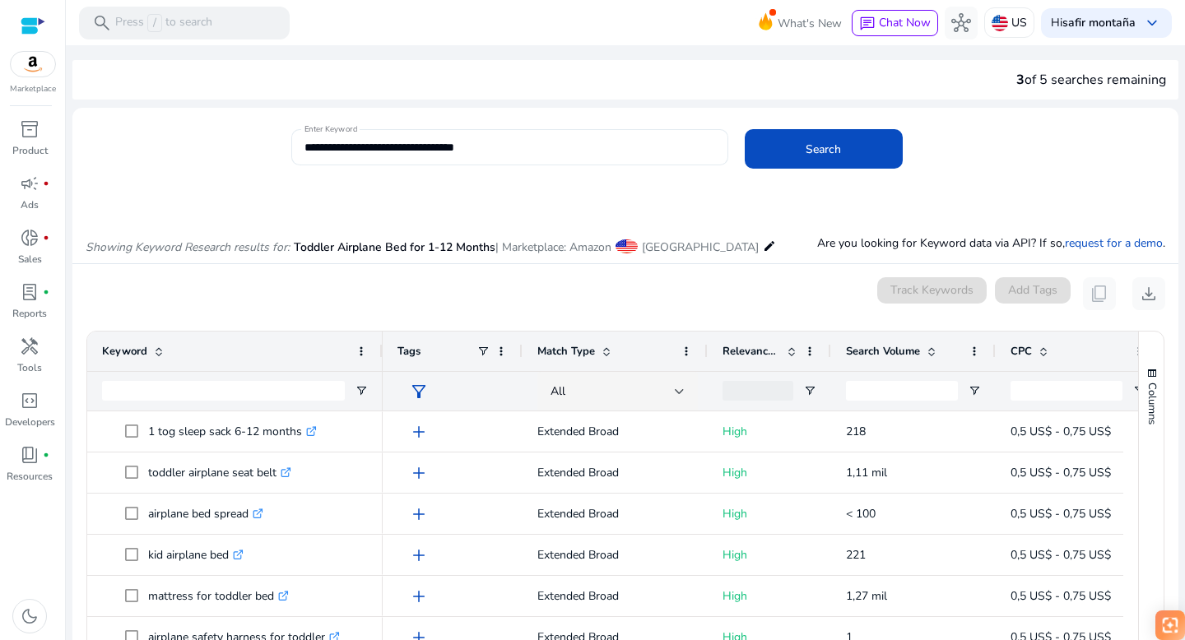
click at [383, 142] on input "**********" at bounding box center [509, 147] width 411 height 18
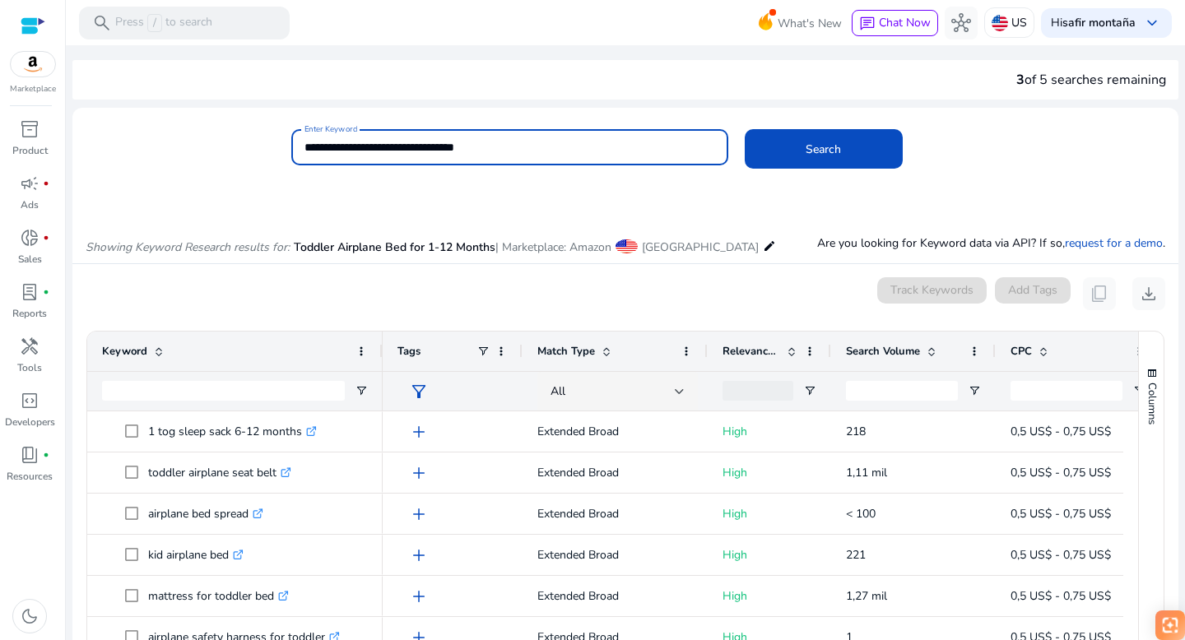
click at [383, 142] on input "**********" at bounding box center [509, 147] width 411 height 18
paste input
type input "**********"
click at [826, 151] on span "Search" at bounding box center [823, 149] width 35 height 17
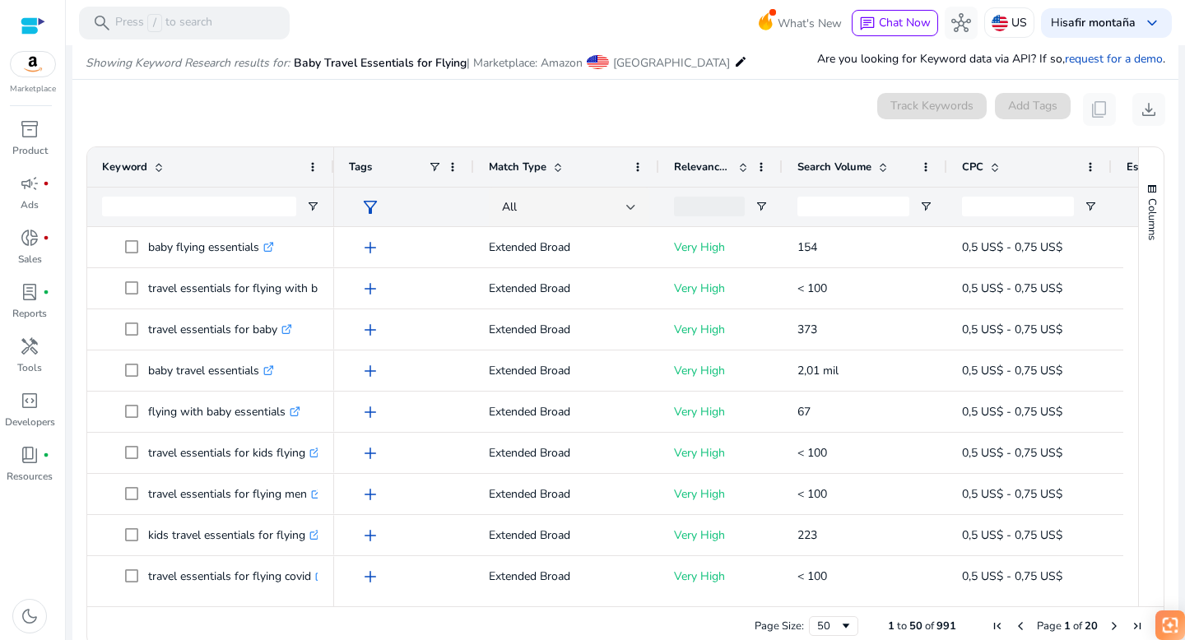
scroll to position [196, 0]
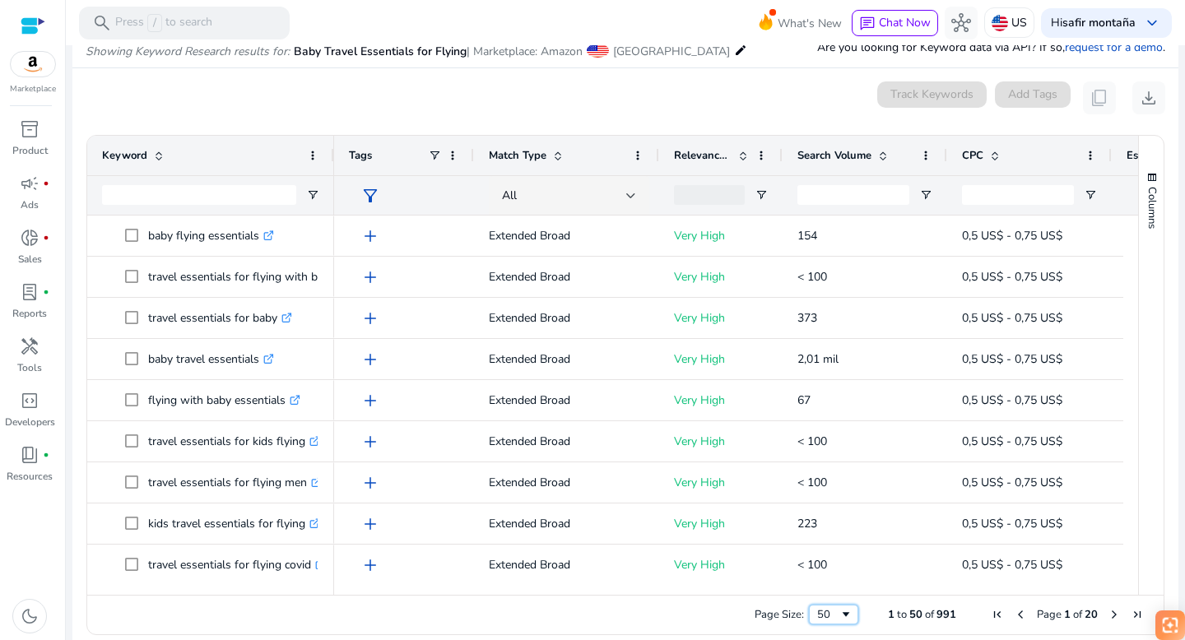
click at [839, 615] on span "Page Size" at bounding box center [845, 614] width 13 height 13
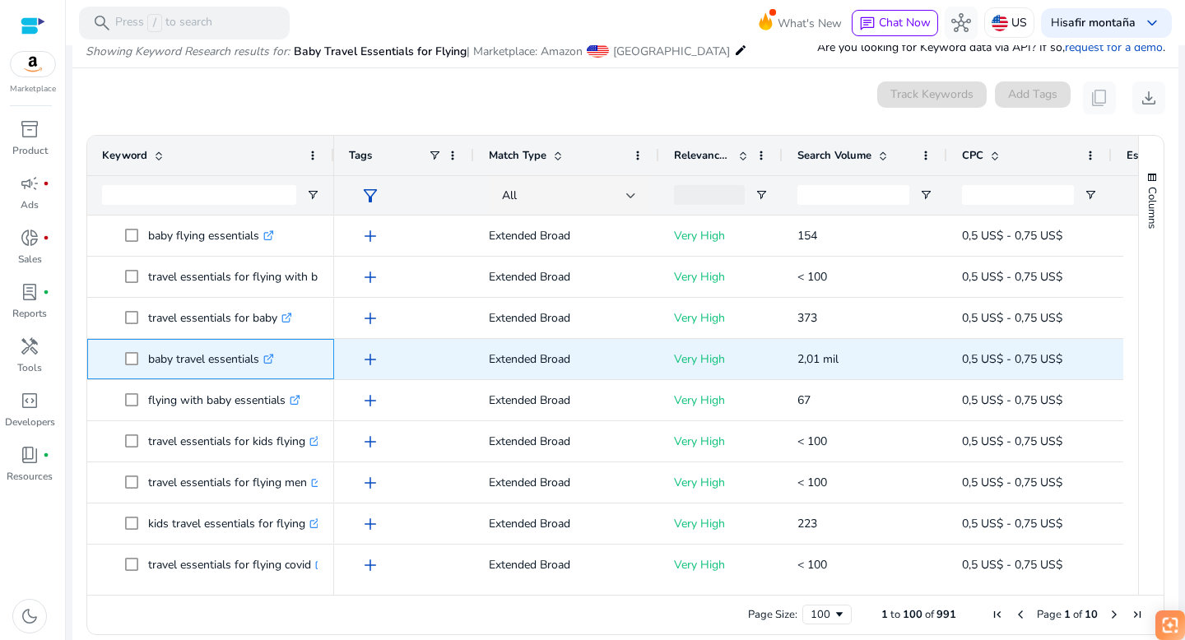
click at [273, 358] on icon at bounding box center [270, 357] width 6 height 6
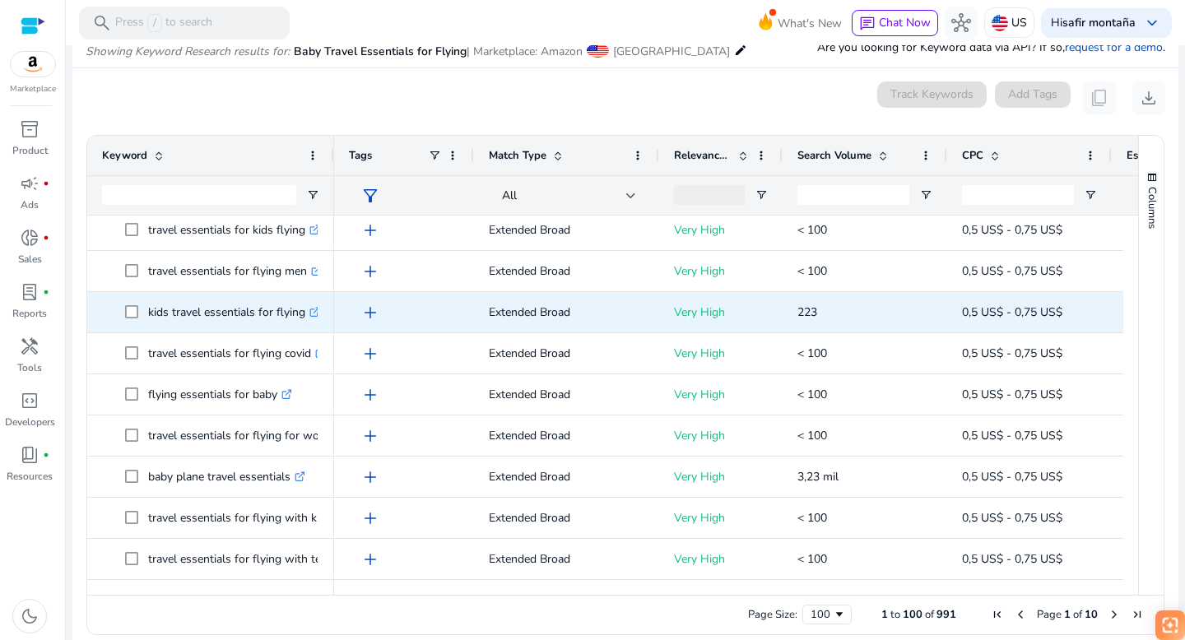
scroll to position [327, 0]
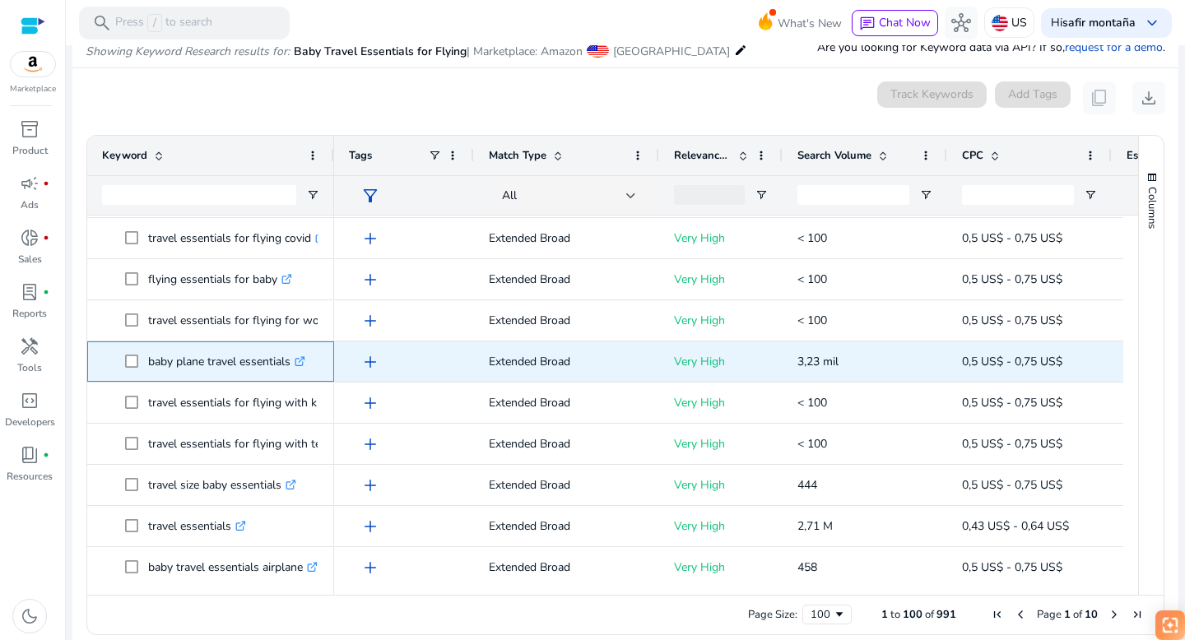
click at [304, 359] on icon ".st0{fill:#2c8af8}" at bounding box center [300, 361] width 11 height 11
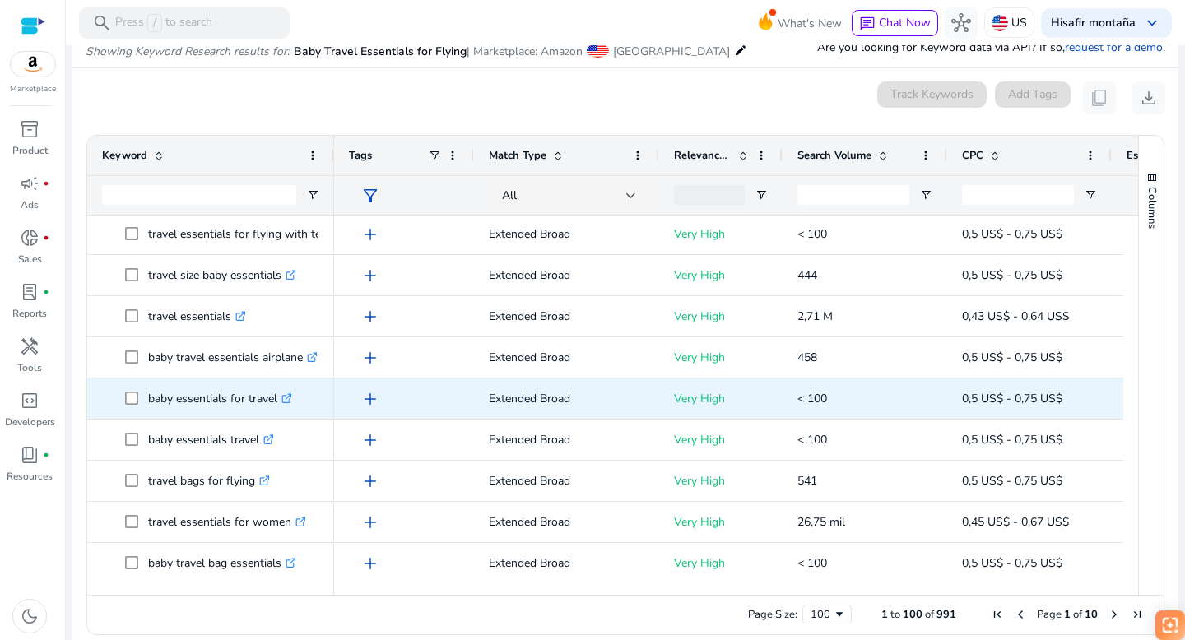
scroll to position [558, 0]
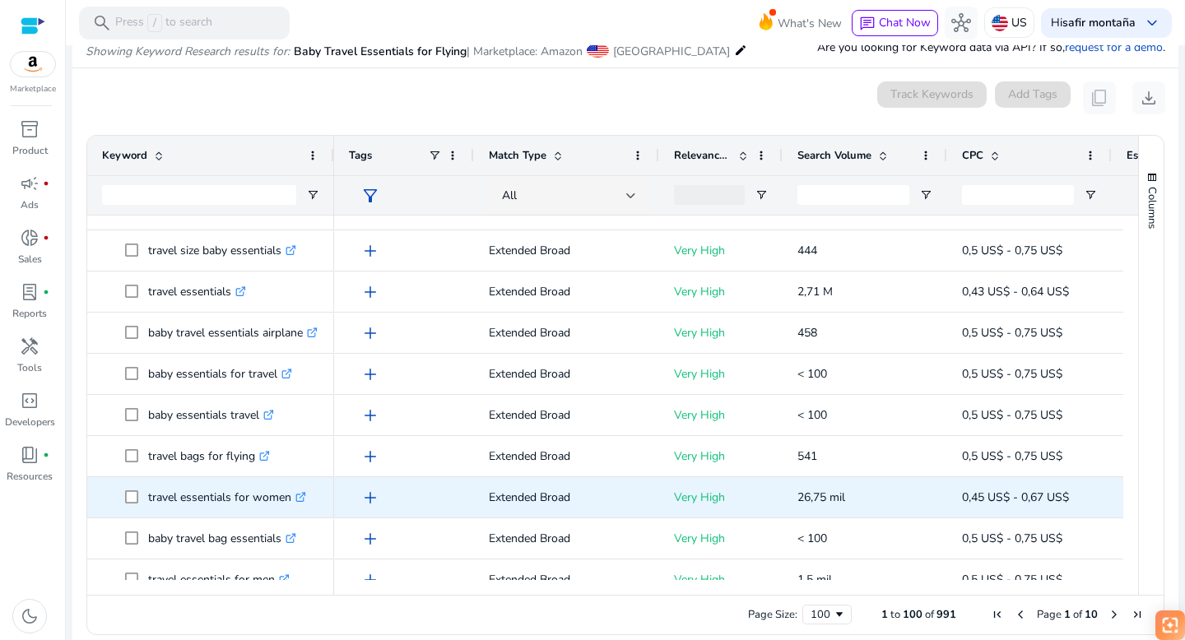
click at [304, 497] on icon ".st0{fill:#2c8af8}" at bounding box center [300, 497] width 11 height 11
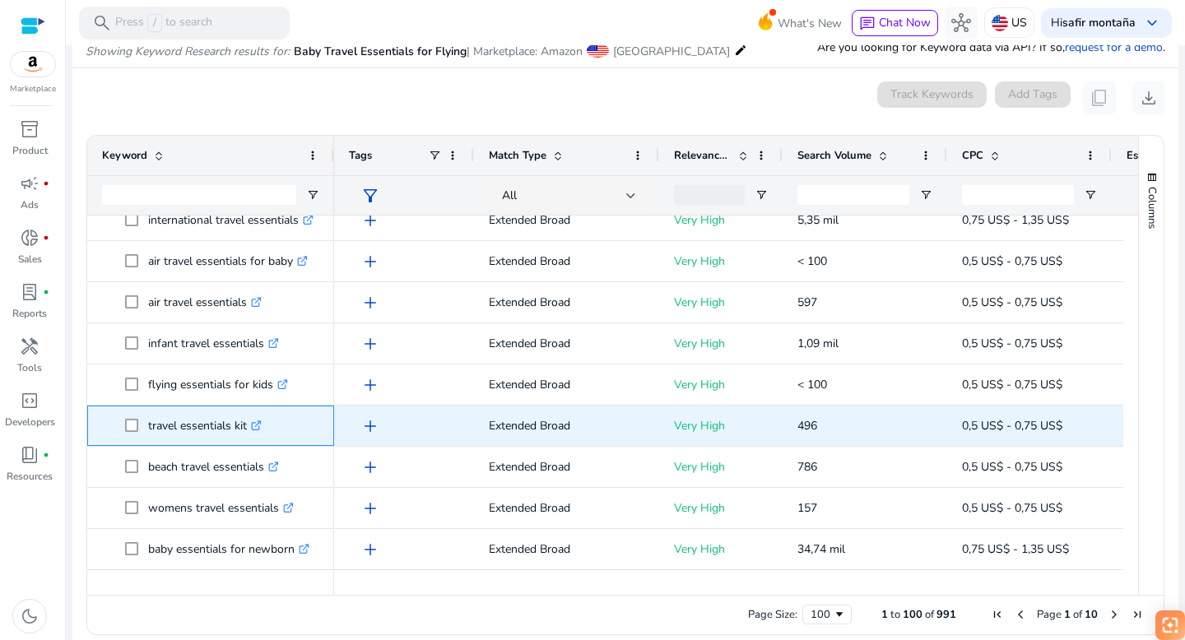
click at [260, 422] on icon ".st0{fill:#2c8af8}" at bounding box center [256, 425] width 11 height 11
